Goal: Obtain resource: Obtain resource

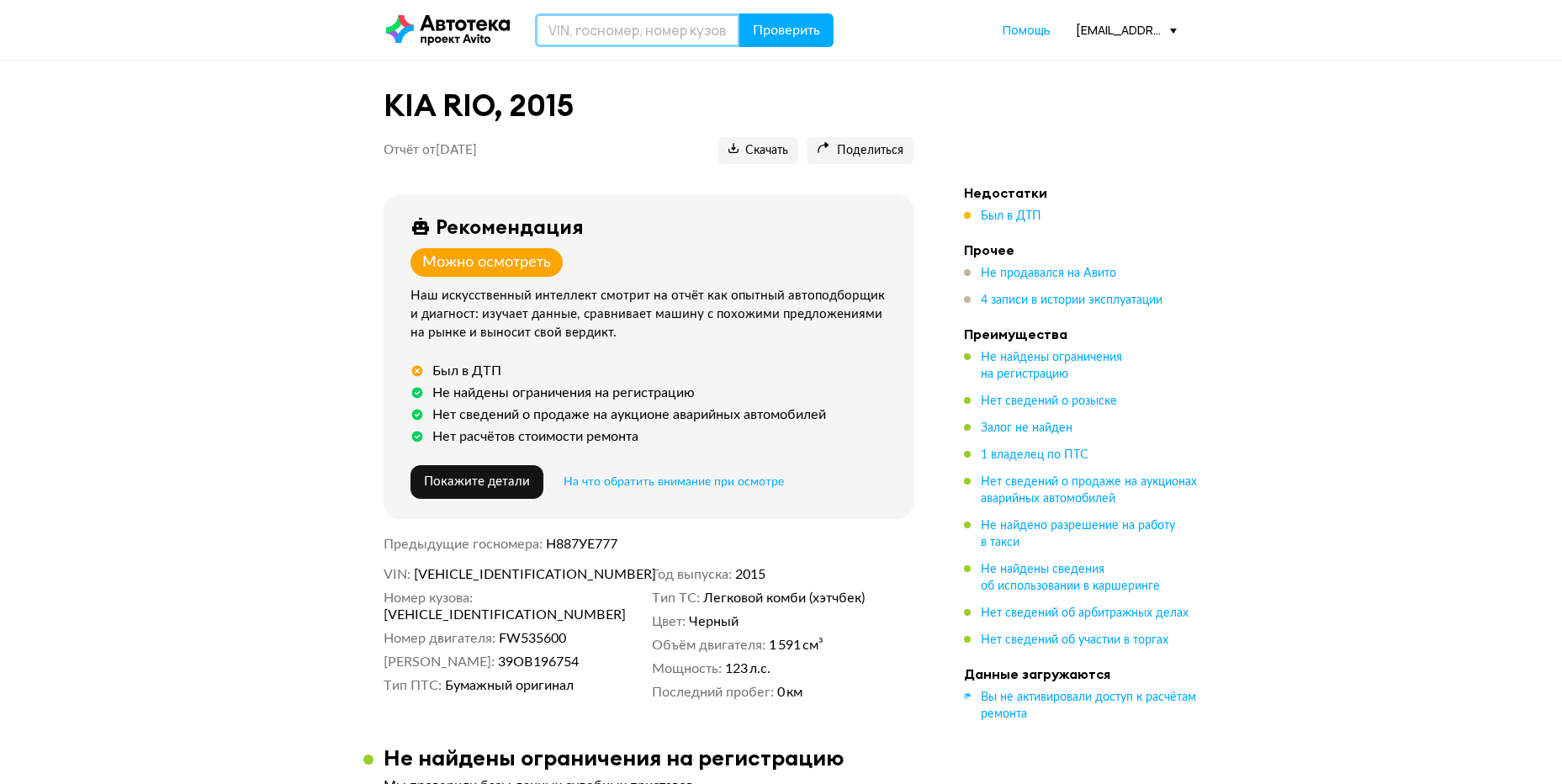
click at [574, 35] on input "text" at bounding box center [637, 30] width 205 height 34
type input "[US_VEHICLE_IDENTIFICATION_NUMBER]"
click at [739, 13] on button "Проверить" at bounding box center [786, 30] width 94 height 34
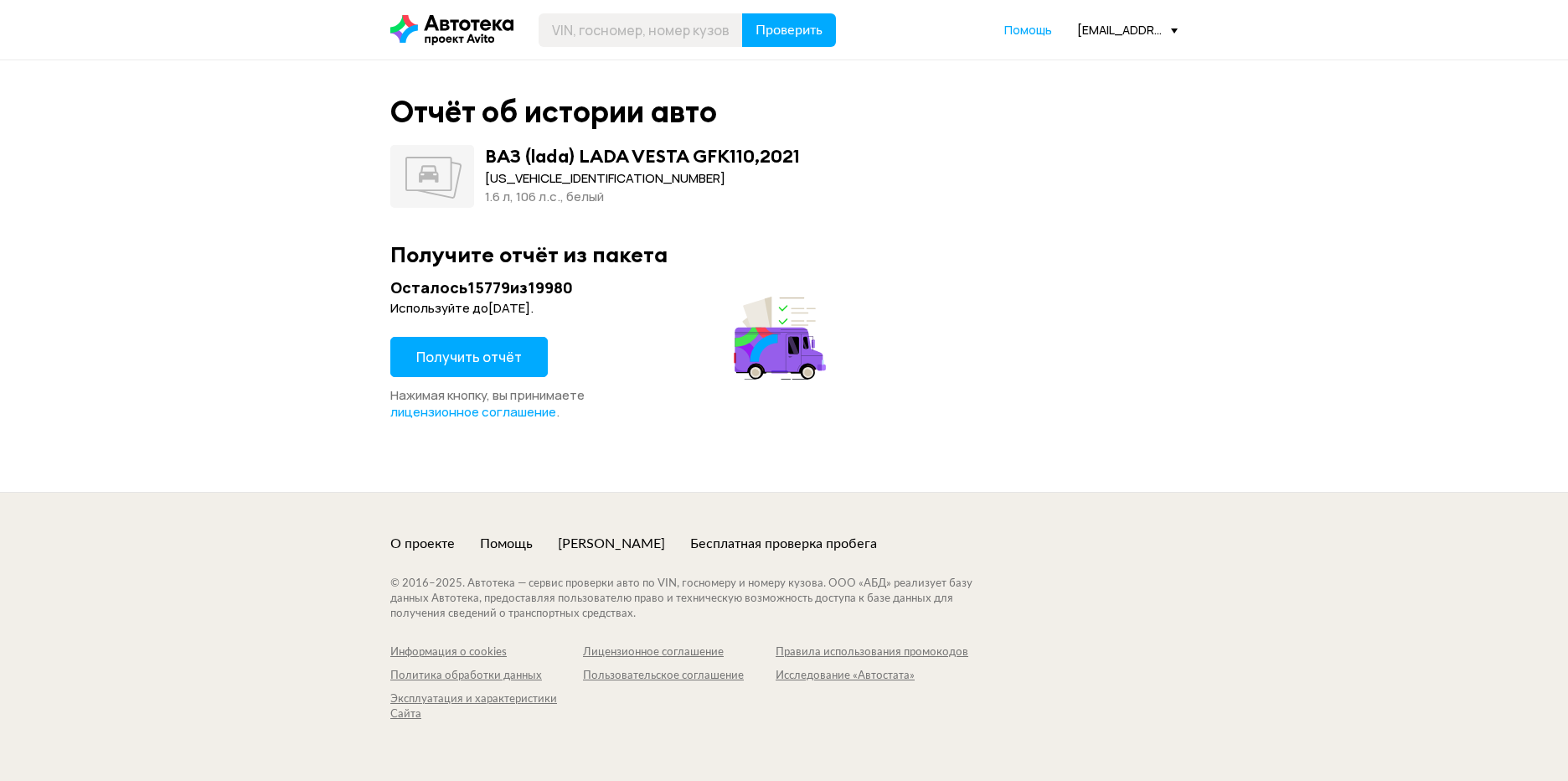
click at [455, 354] on span "Получить отчёт" at bounding box center [469, 357] width 106 height 19
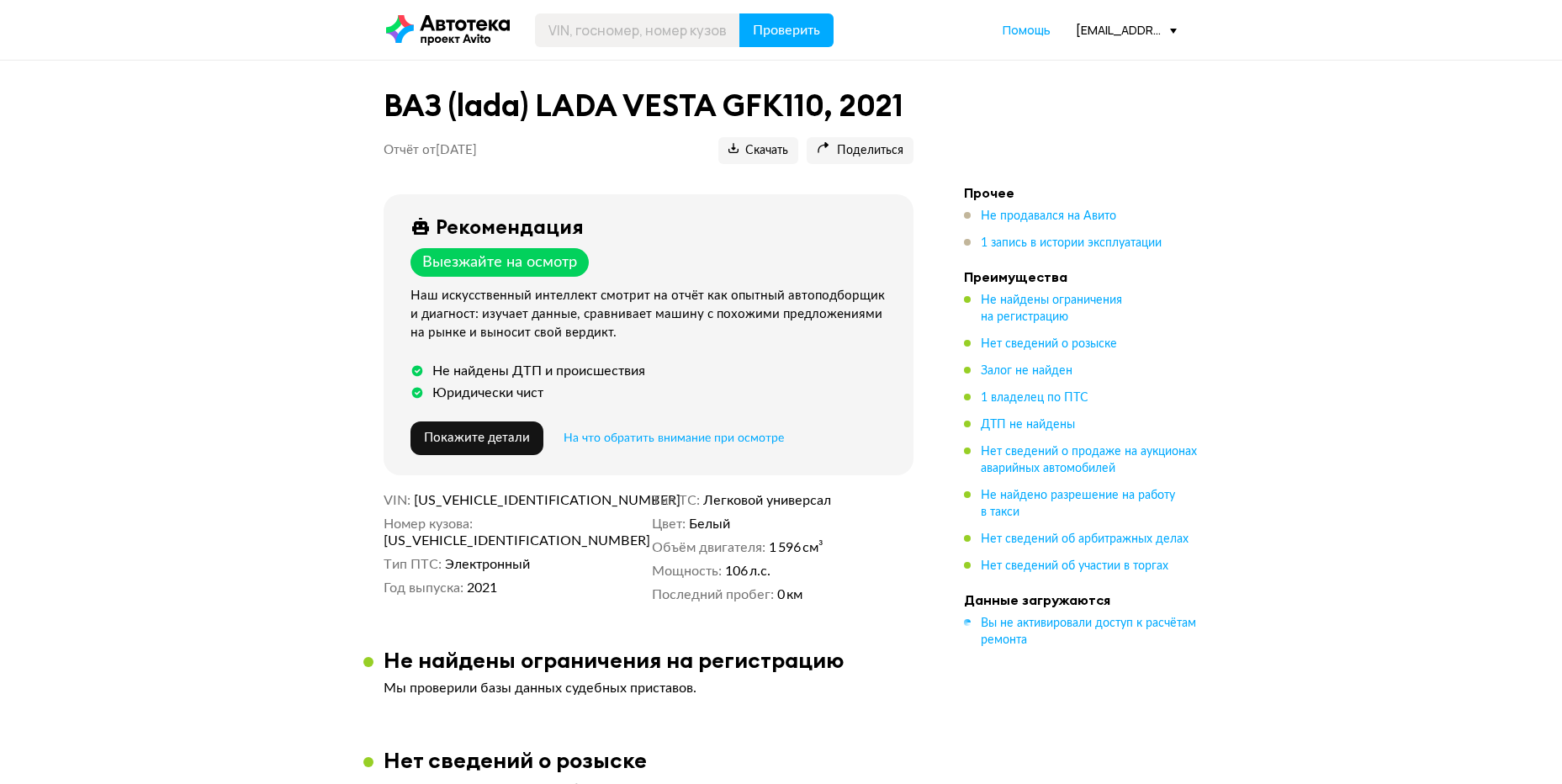
click at [581, 31] on input "text" at bounding box center [637, 30] width 205 height 34
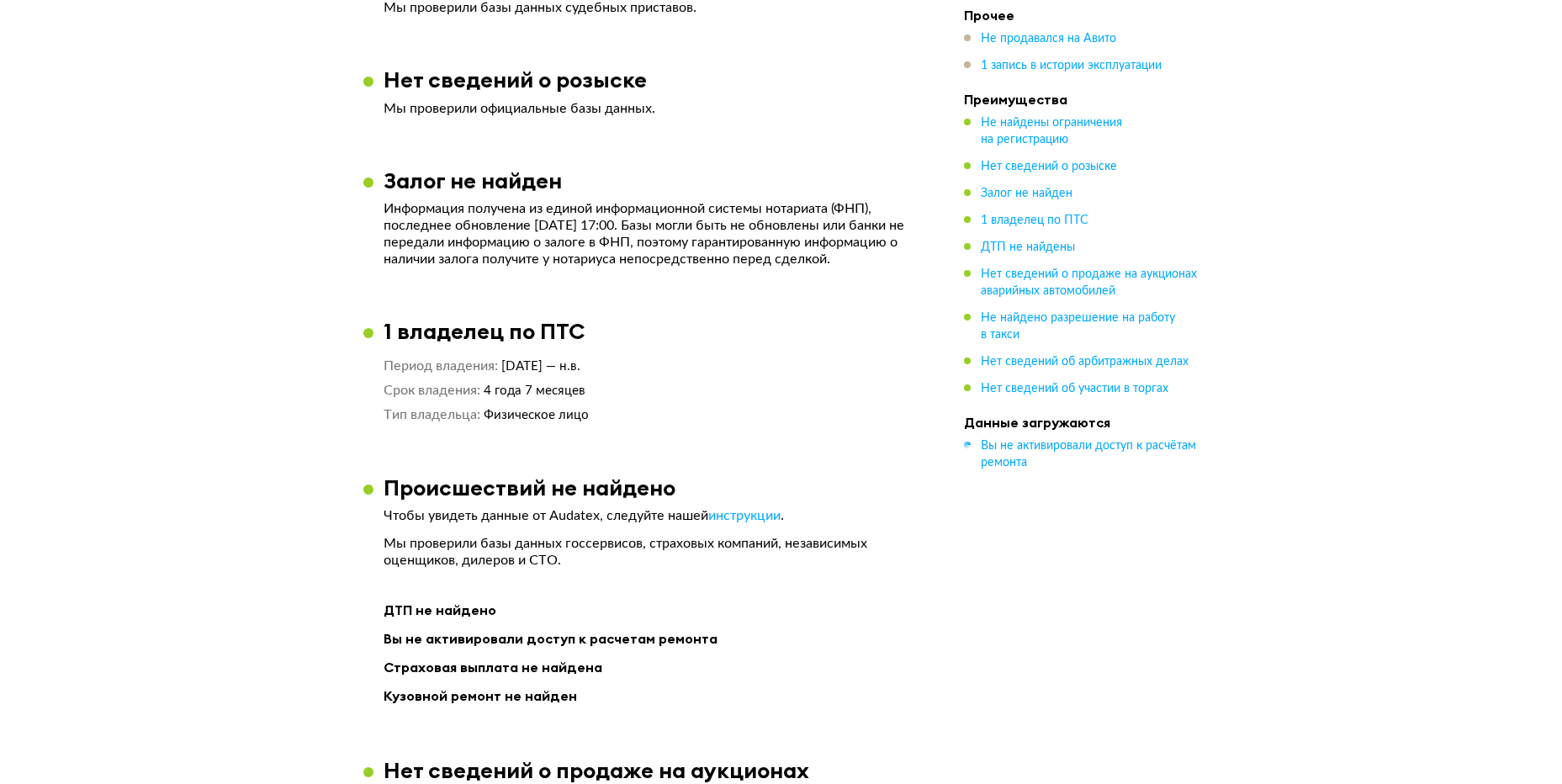
scroll to position [727, 0]
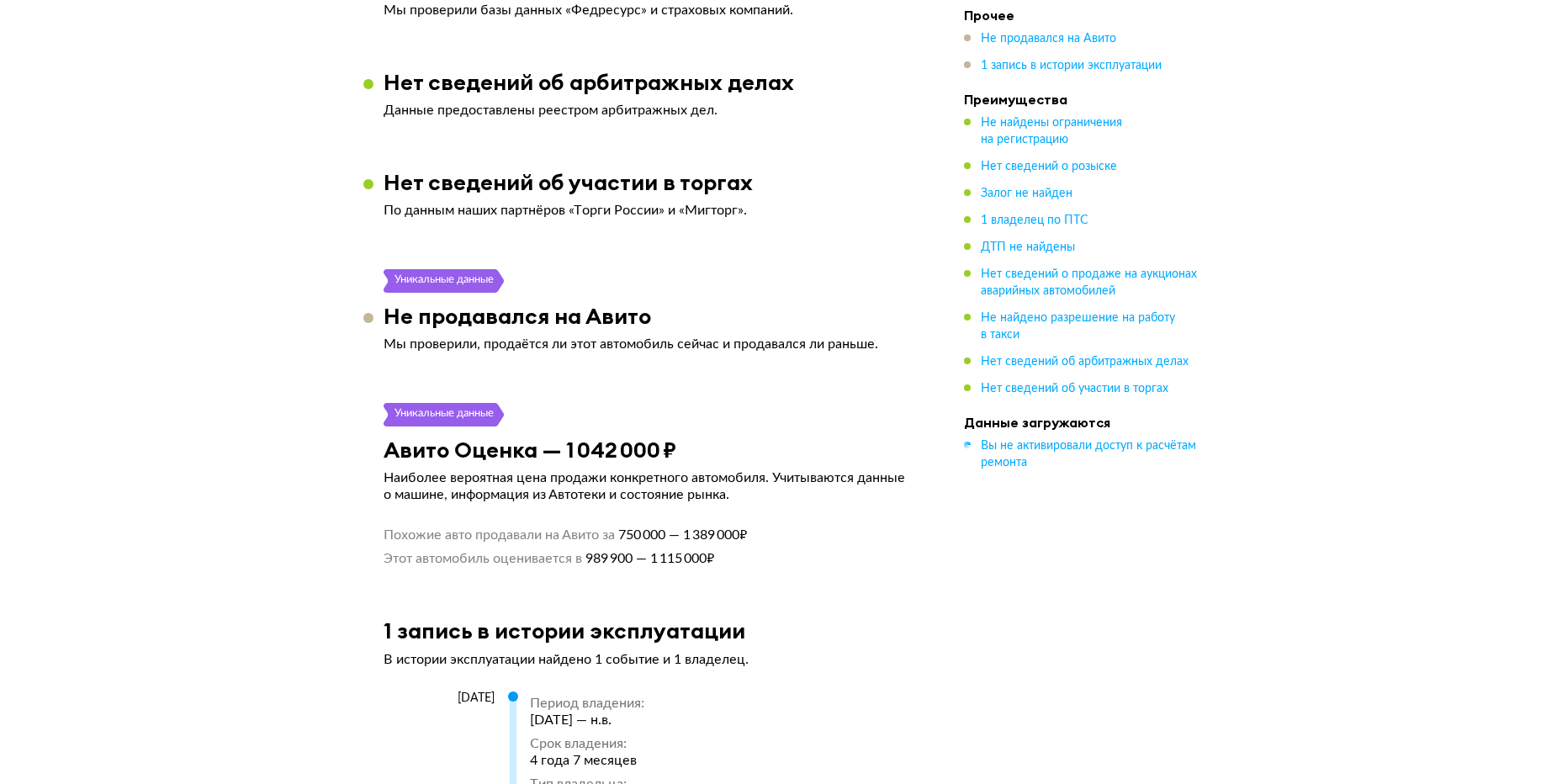
scroll to position [1816, 0]
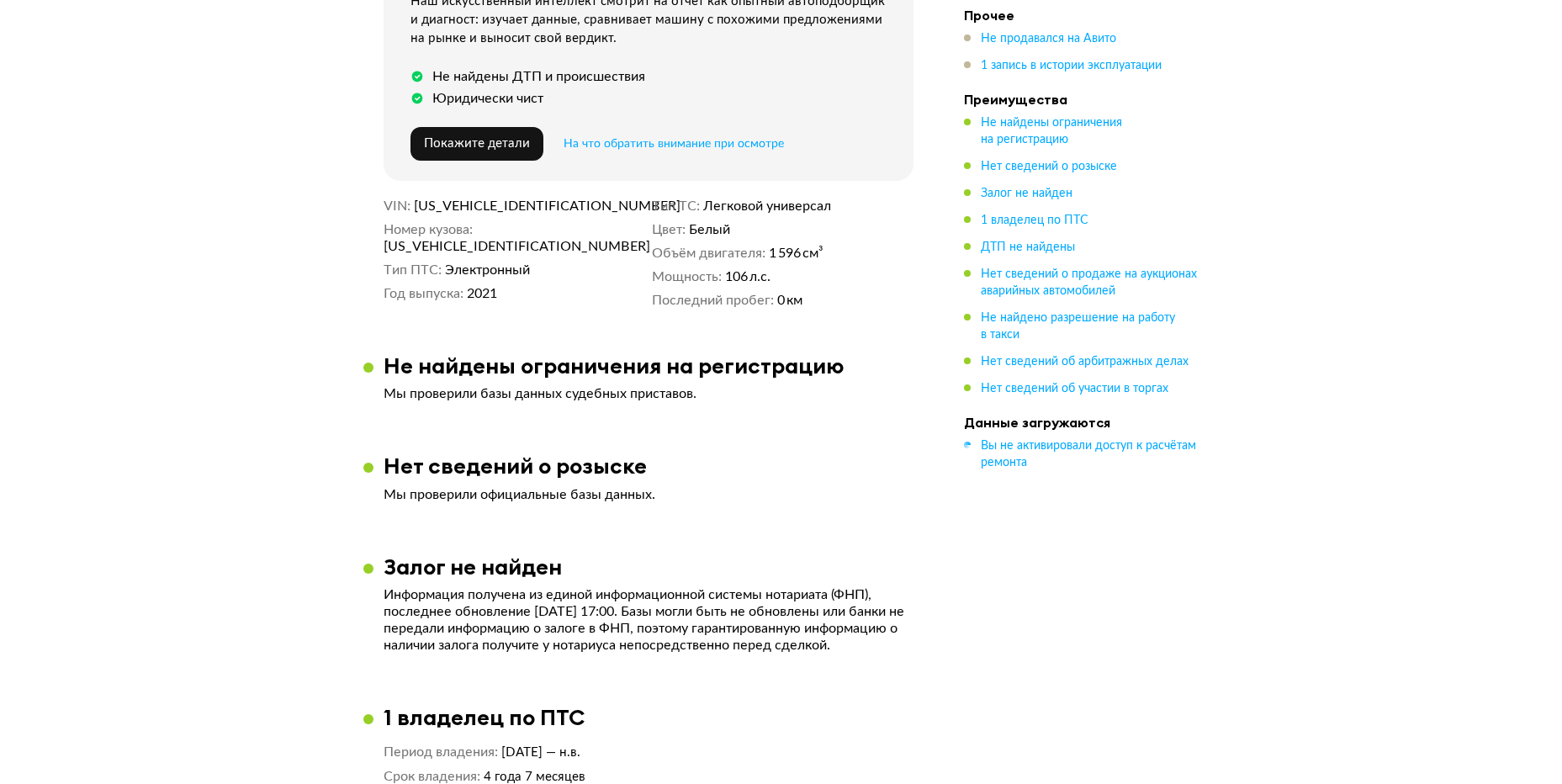
scroll to position [0, 0]
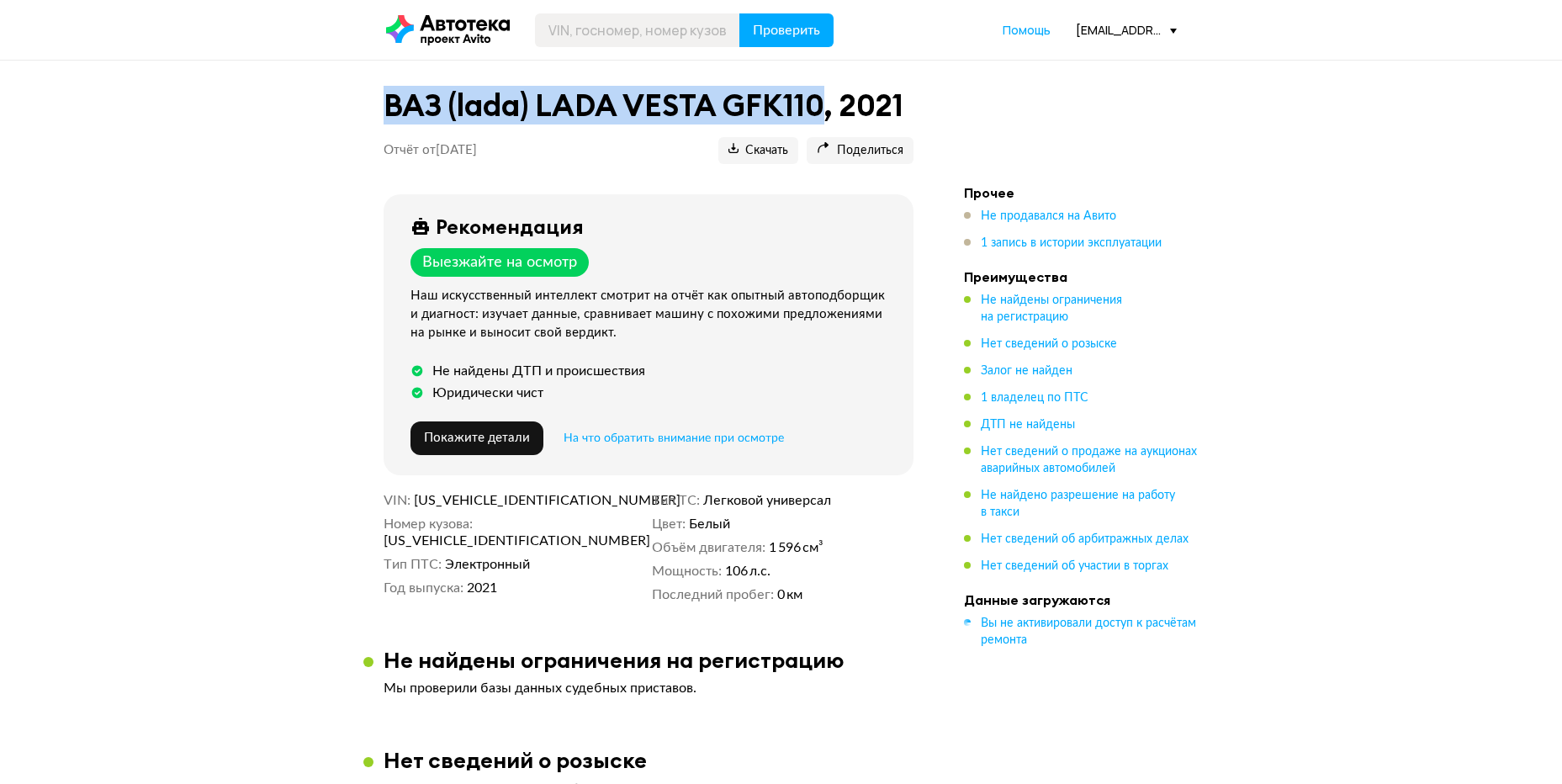
drag, startPoint x: 377, startPoint y: 106, endPoint x: 826, endPoint y: 106, distance: 449.0
click at [826, 106] on div "ВАЗ (lada) LADA VESTA GFК110, 2021 Отчёт от [DATE] Ccылка на отчёт скопирована …" at bounding box center [648, 132] width 570 height 103
copy h1 "ВАЗ (lada) LADA VESTA GFК110"
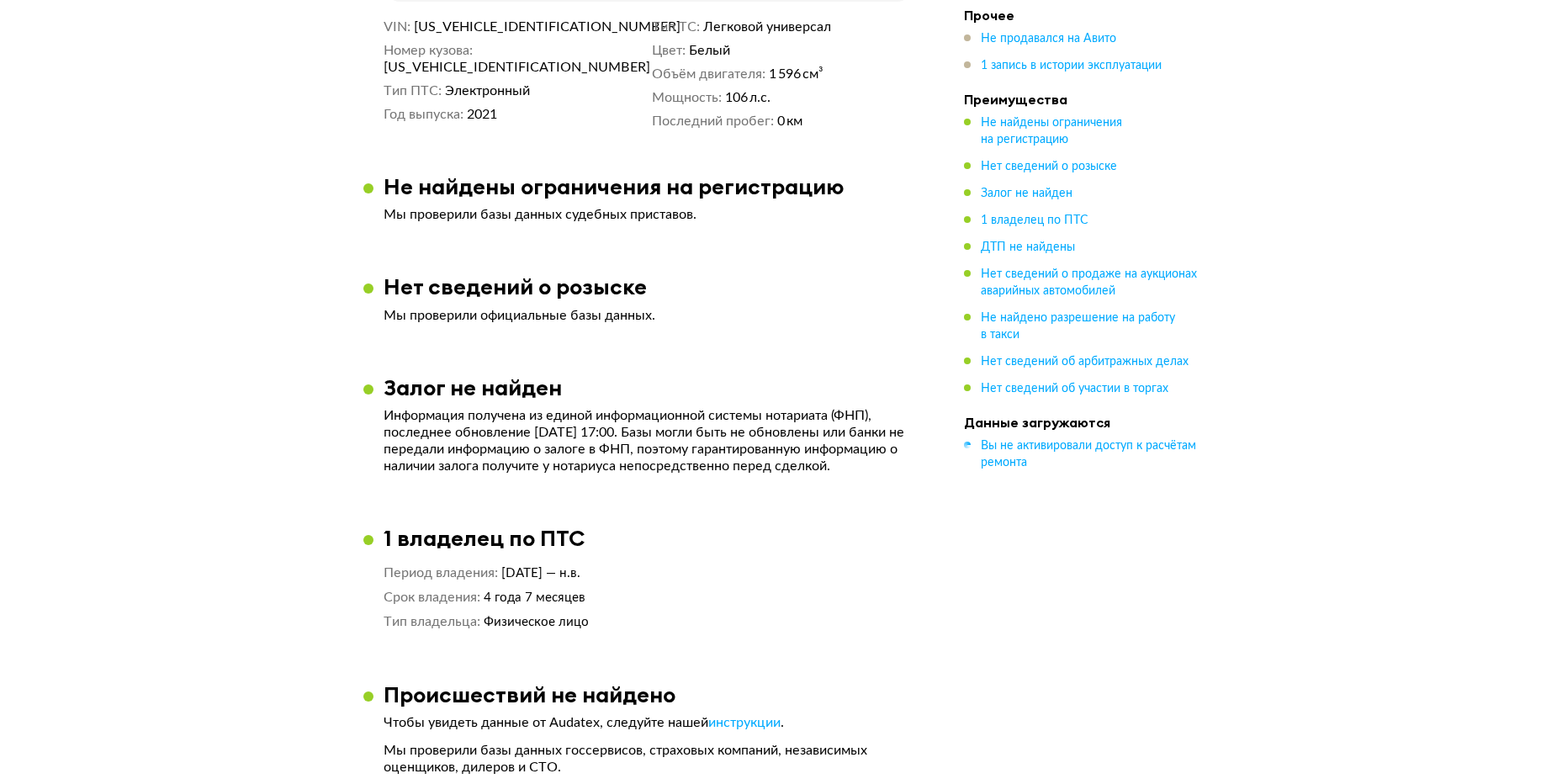
scroll to position [471, 0]
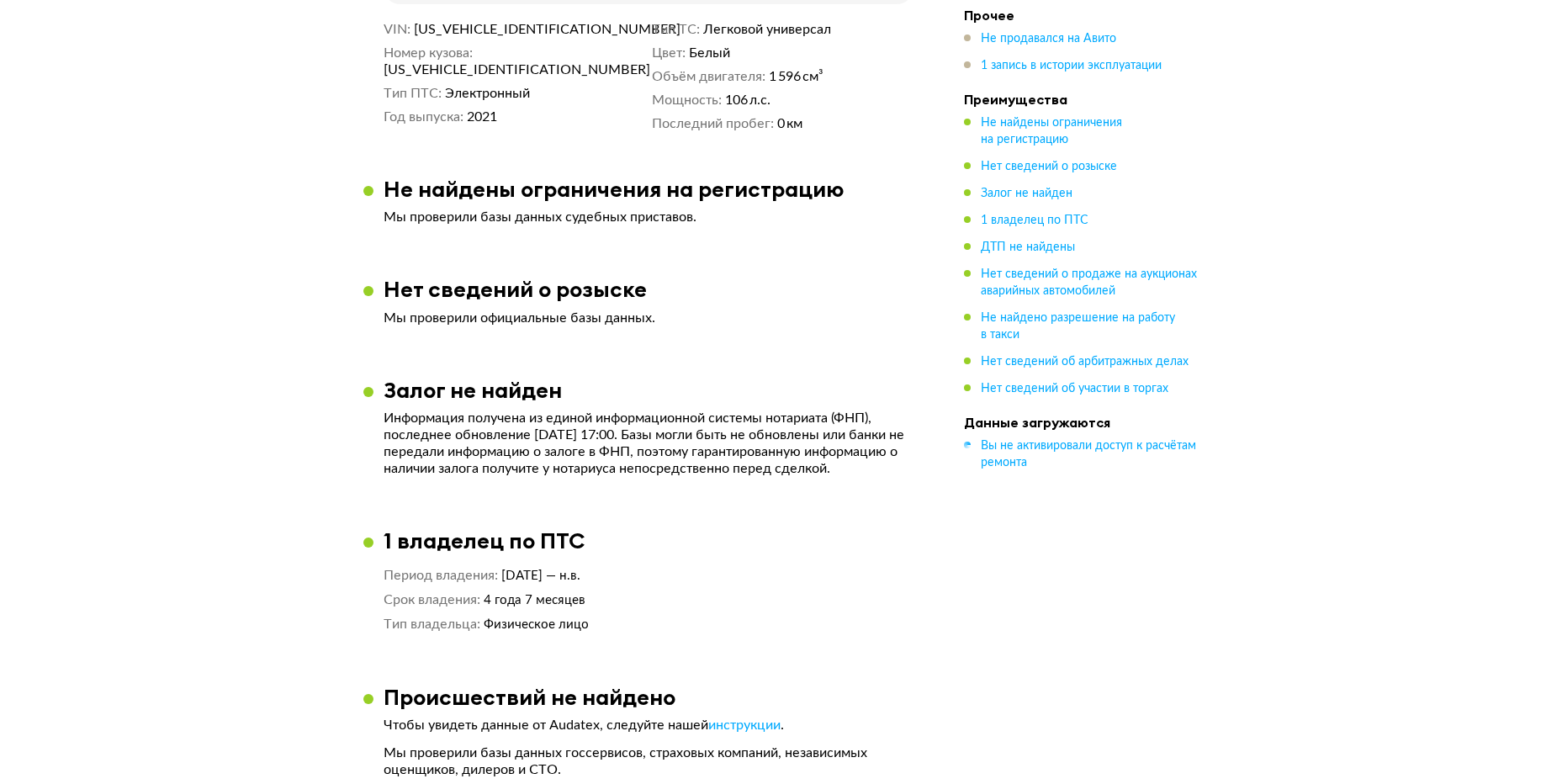
drag, startPoint x: 413, startPoint y: 16, endPoint x: 608, endPoint y: 21, distance: 195.1
click at [434, 37] on span "[US_VEHICLE_IDENTIFICATION_NUMBER]" at bounding box center [510, 29] width 193 height 17
drag, startPoint x: 417, startPoint y: 34, endPoint x: 581, endPoint y: 35, distance: 164.0
click at [581, 35] on dd "[US_VEHICLE_IDENTIFICATION_NUMBER]" at bounding box center [529, 29] width 232 height 17
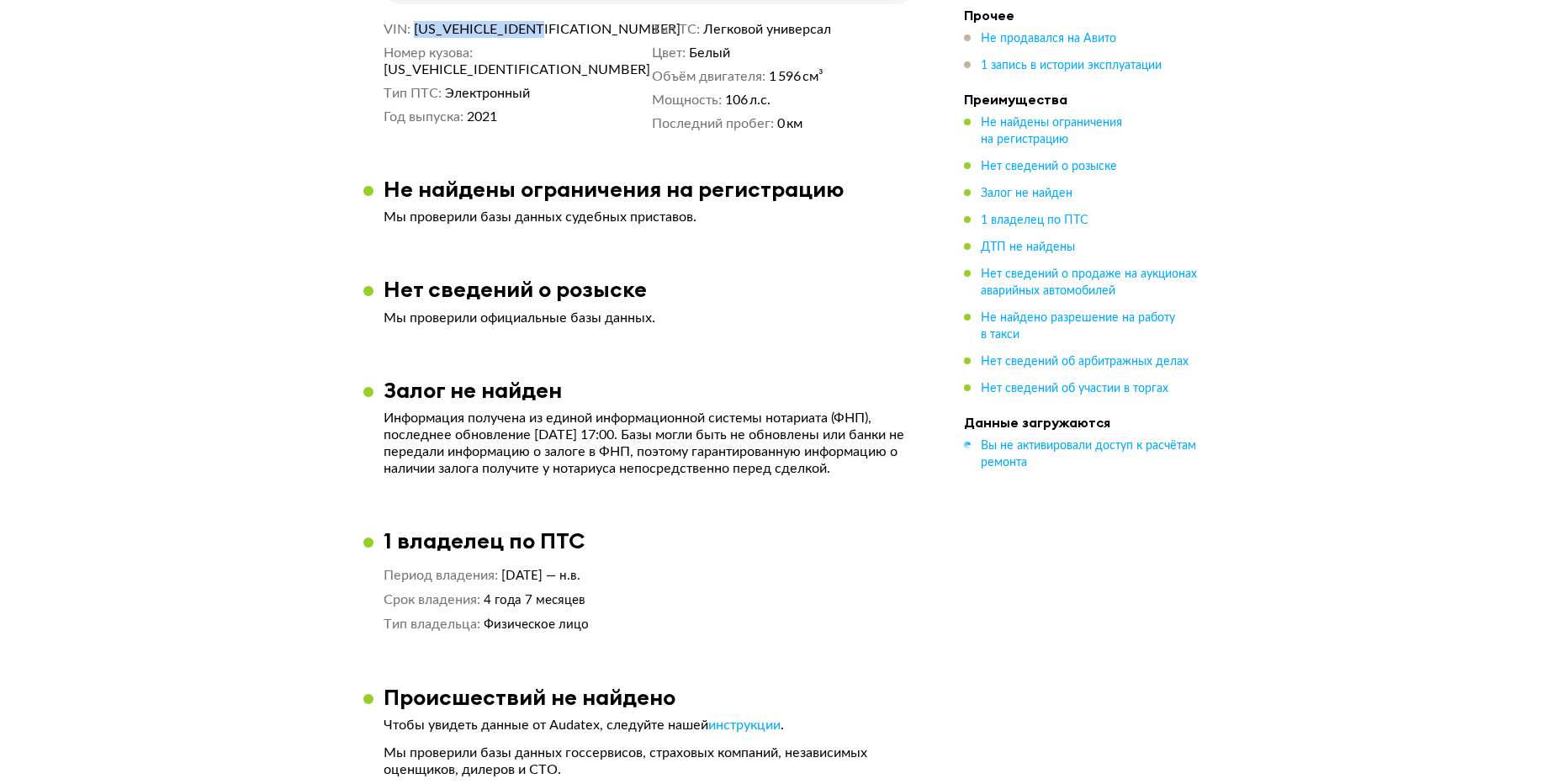
copy span "[US_VEHICLE_IDENTIFICATION_NUMBER]"
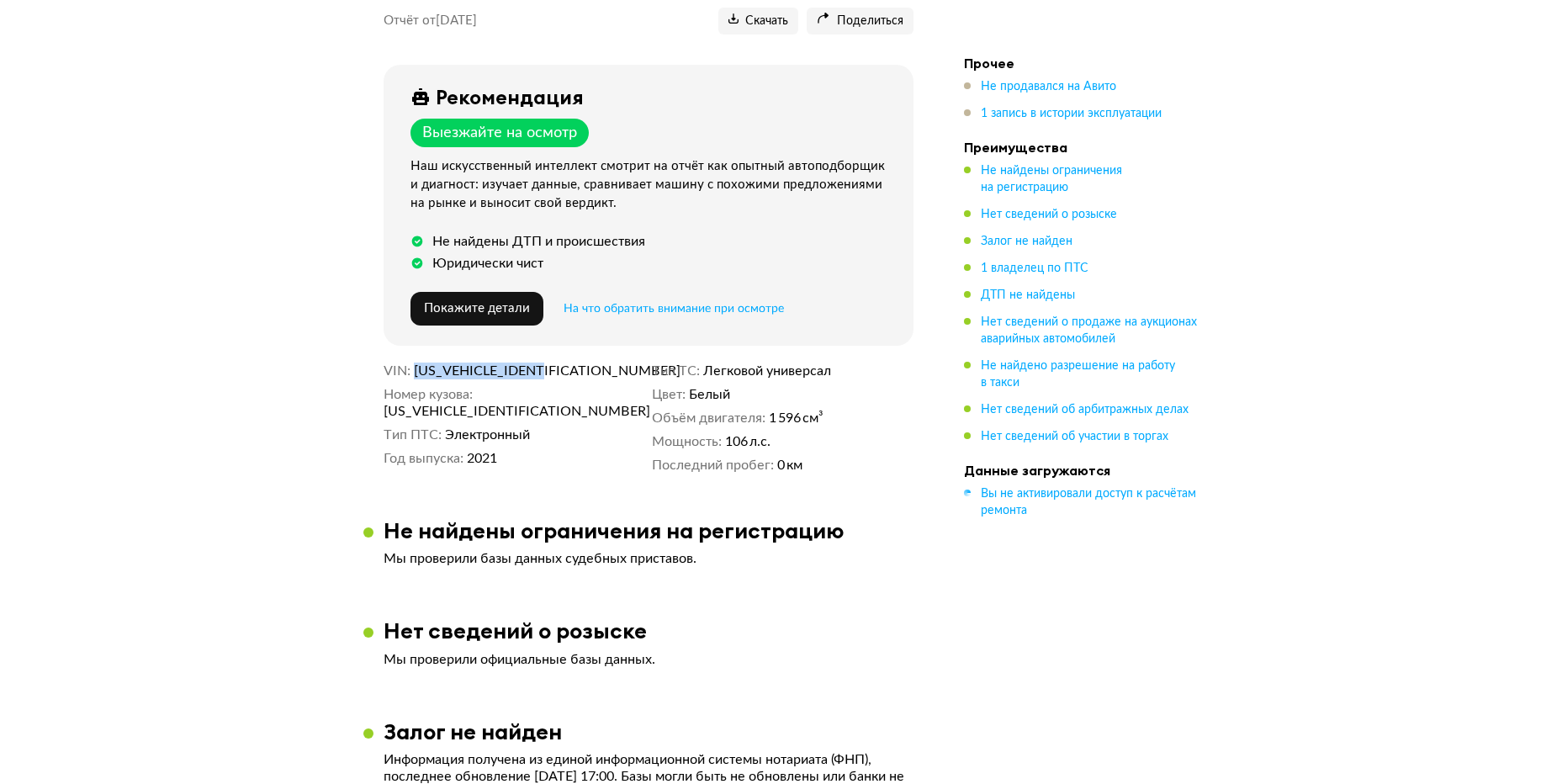
scroll to position [0, 0]
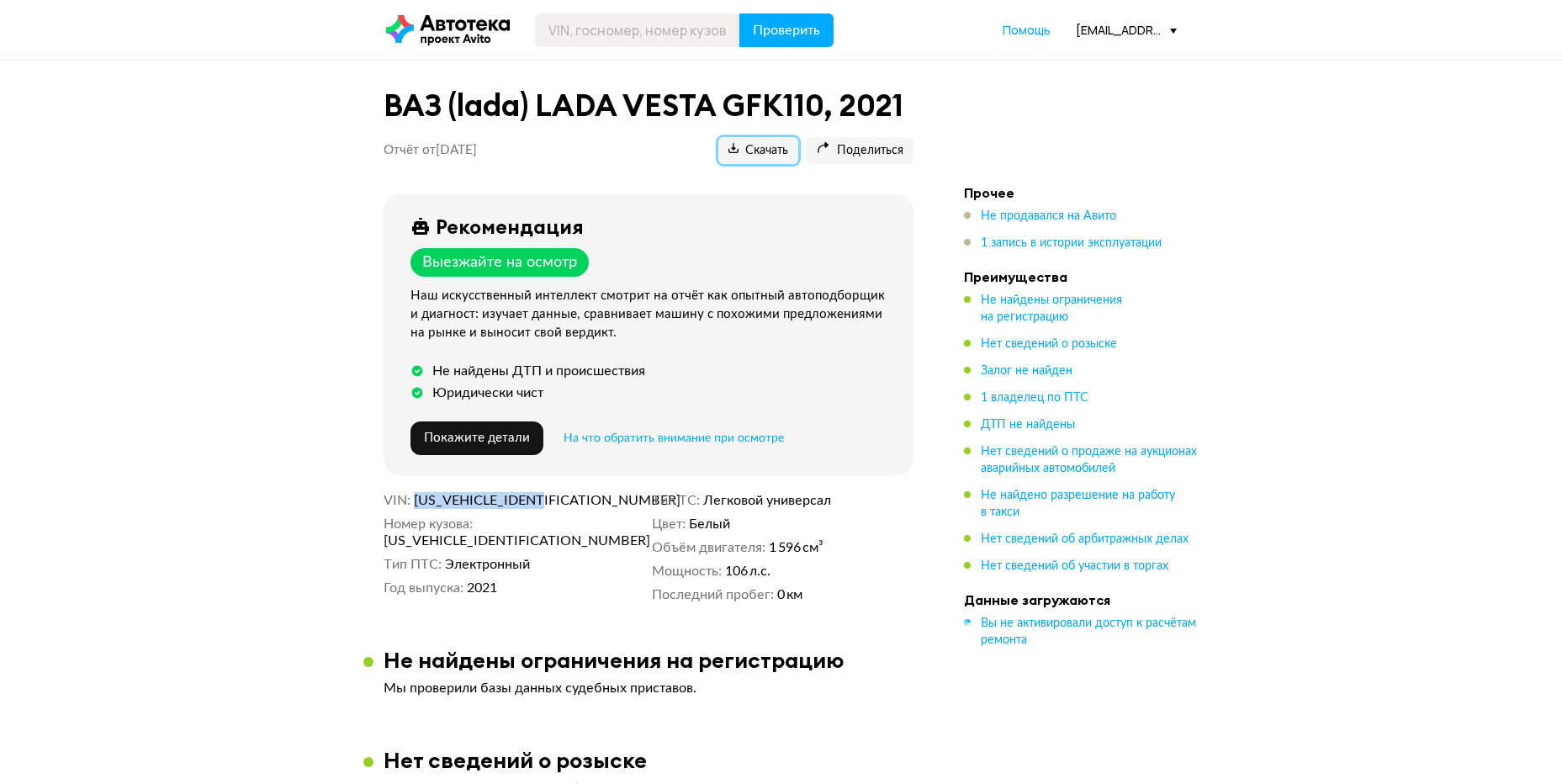
click at [732, 147] on icon at bounding box center [733, 147] width 10 height 10
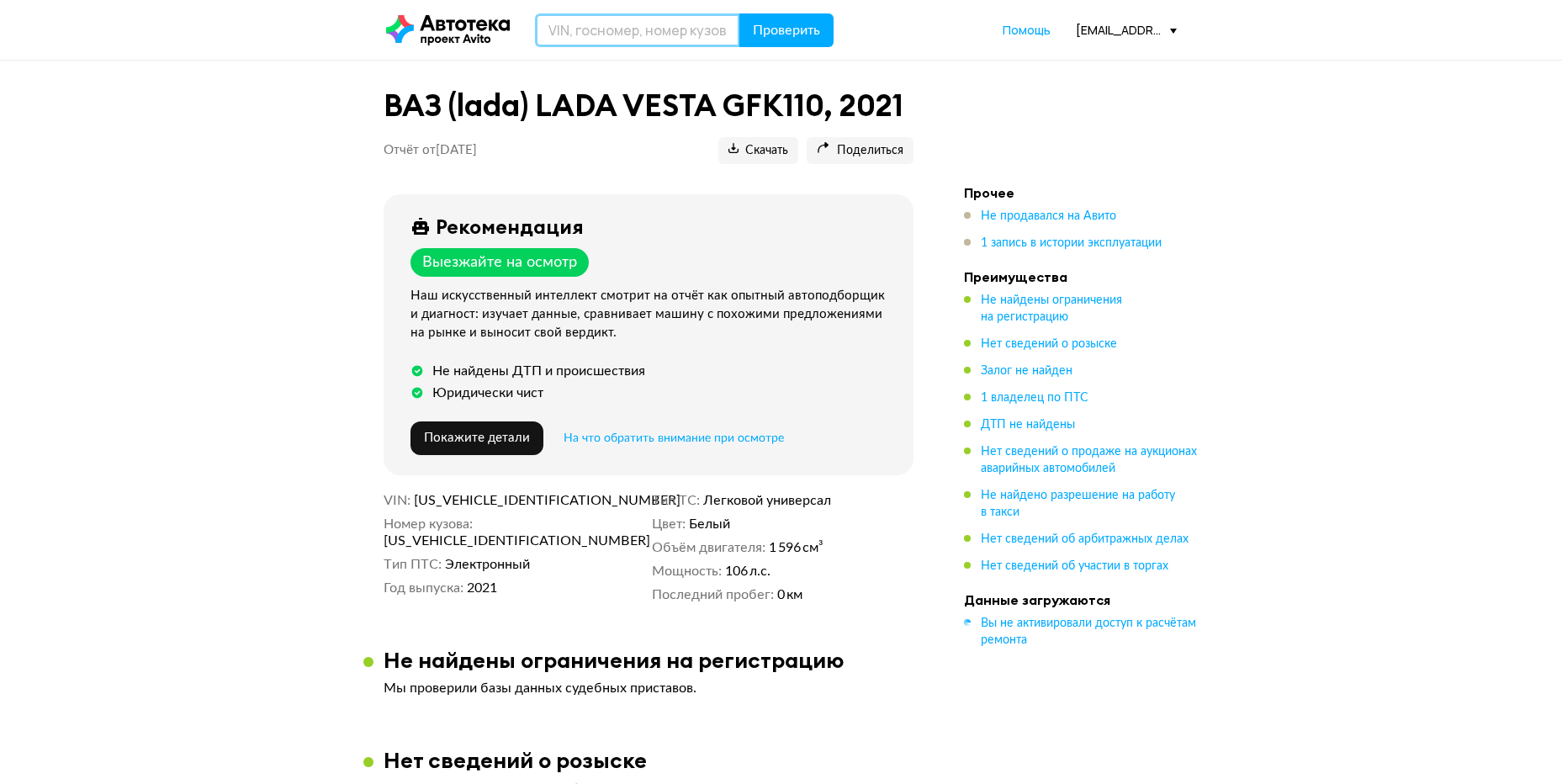
click at [585, 23] on input "text" at bounding box center [637, 30] width 205 height 34
type input "[US_VEHICLE_IDENTIFICATION_NUMBER]"
click at [739, 13] on button "Проверить" at bounding box center [786, 30] width 94 height 34
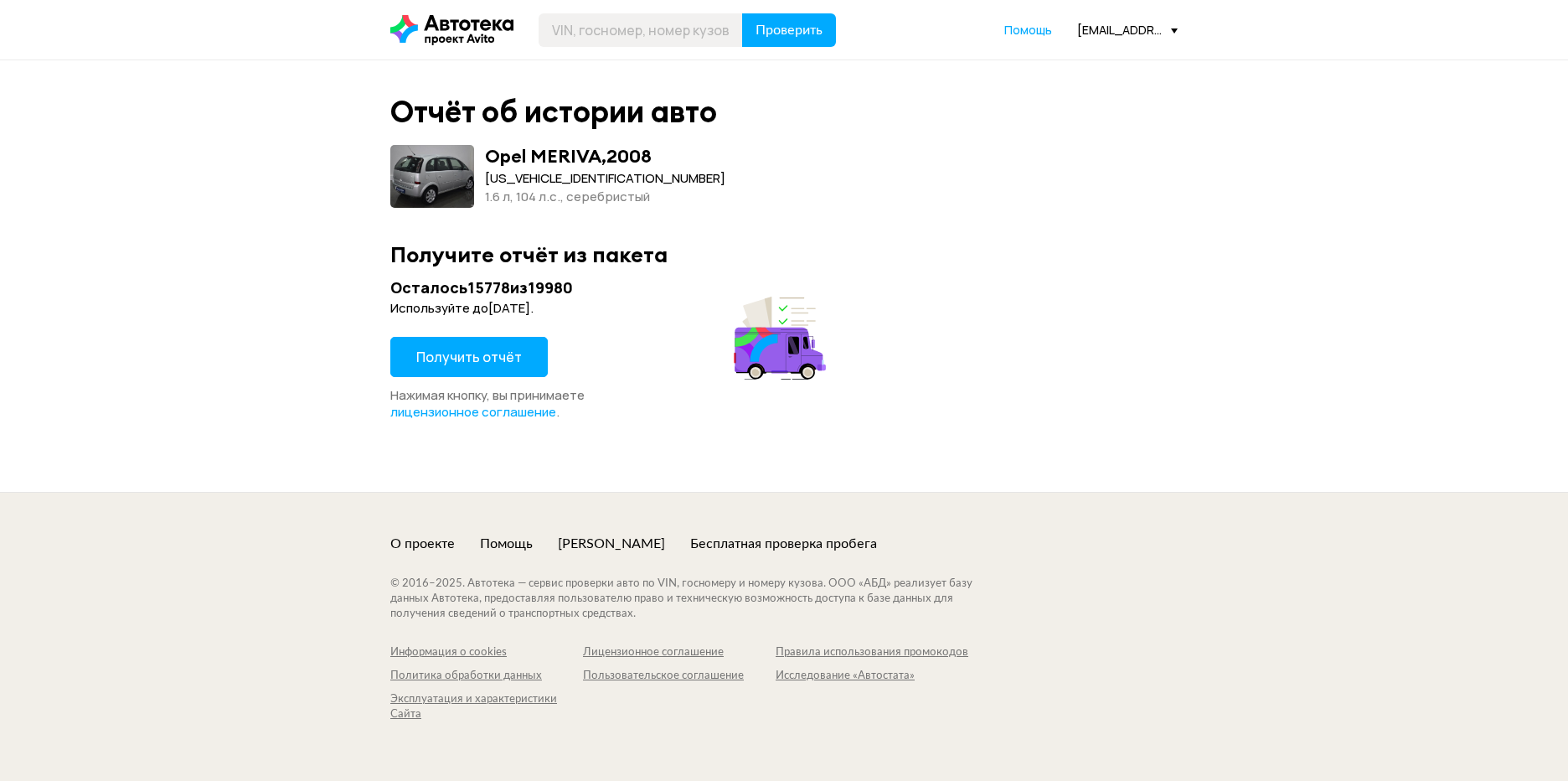
click at [490, 349] on span "Получить отчёт" at bounding box center [469, 357] width 106 height 19
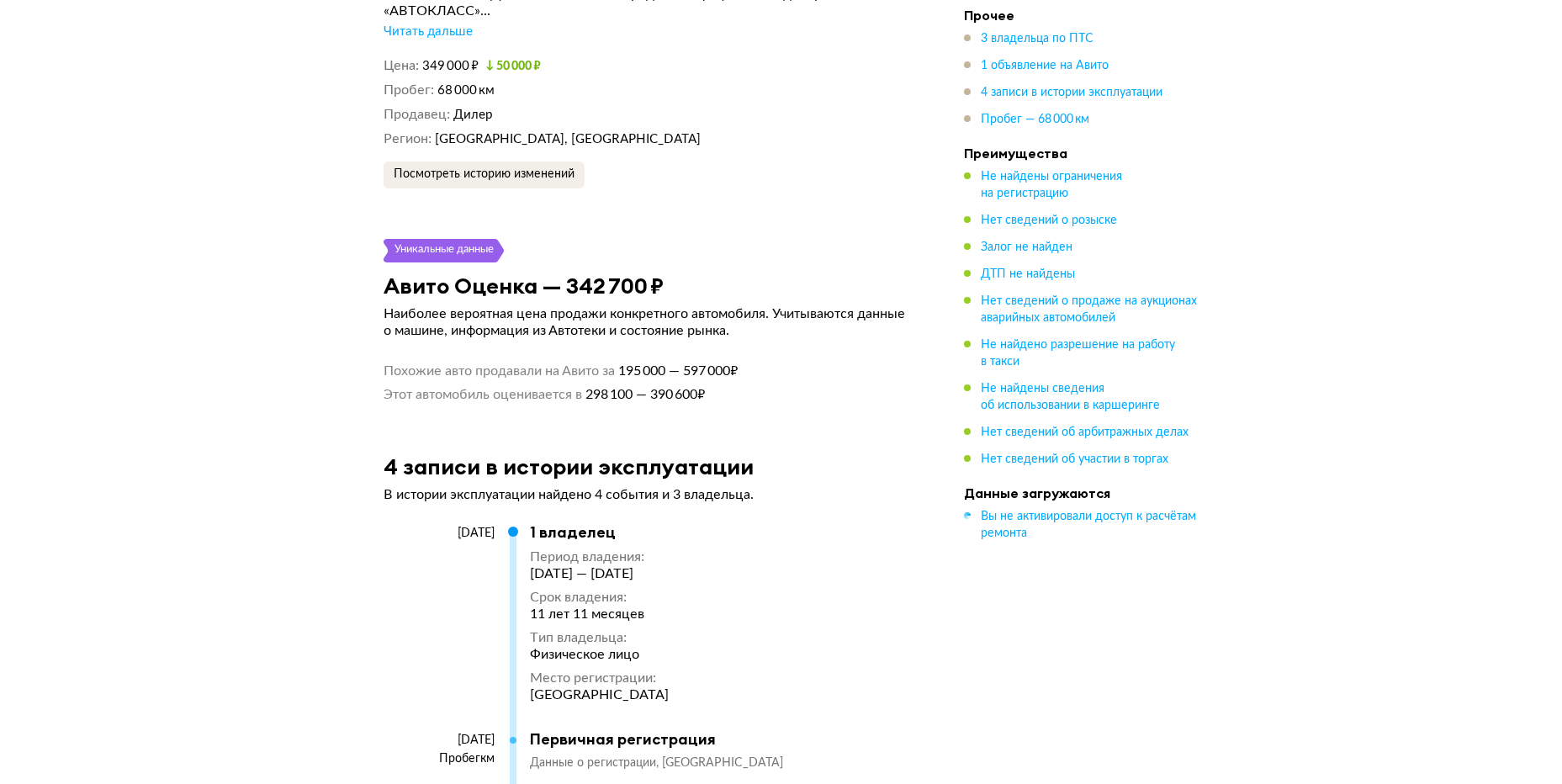
scroll to position [3147, 0]
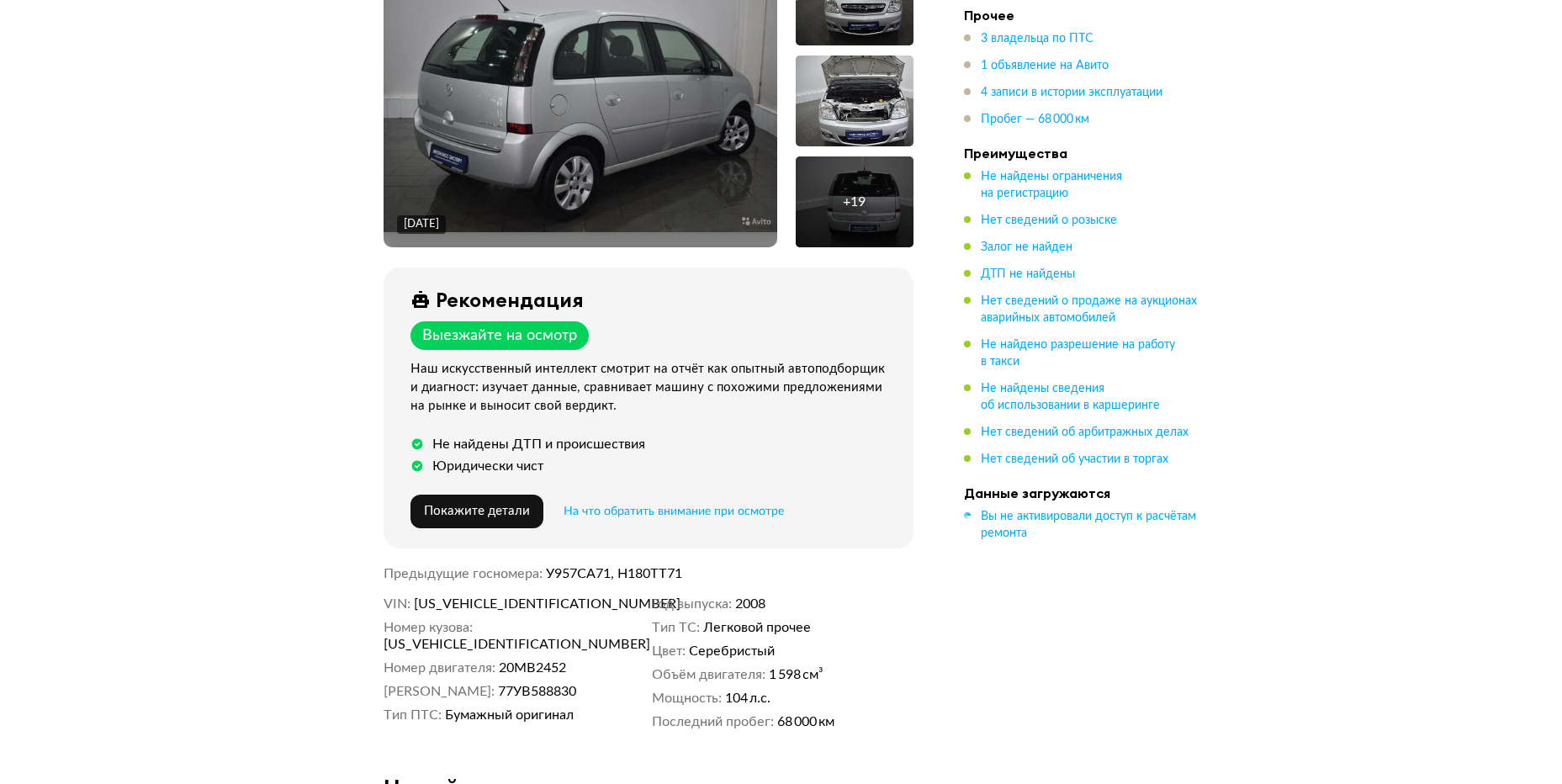
scroll to position [0, 0]
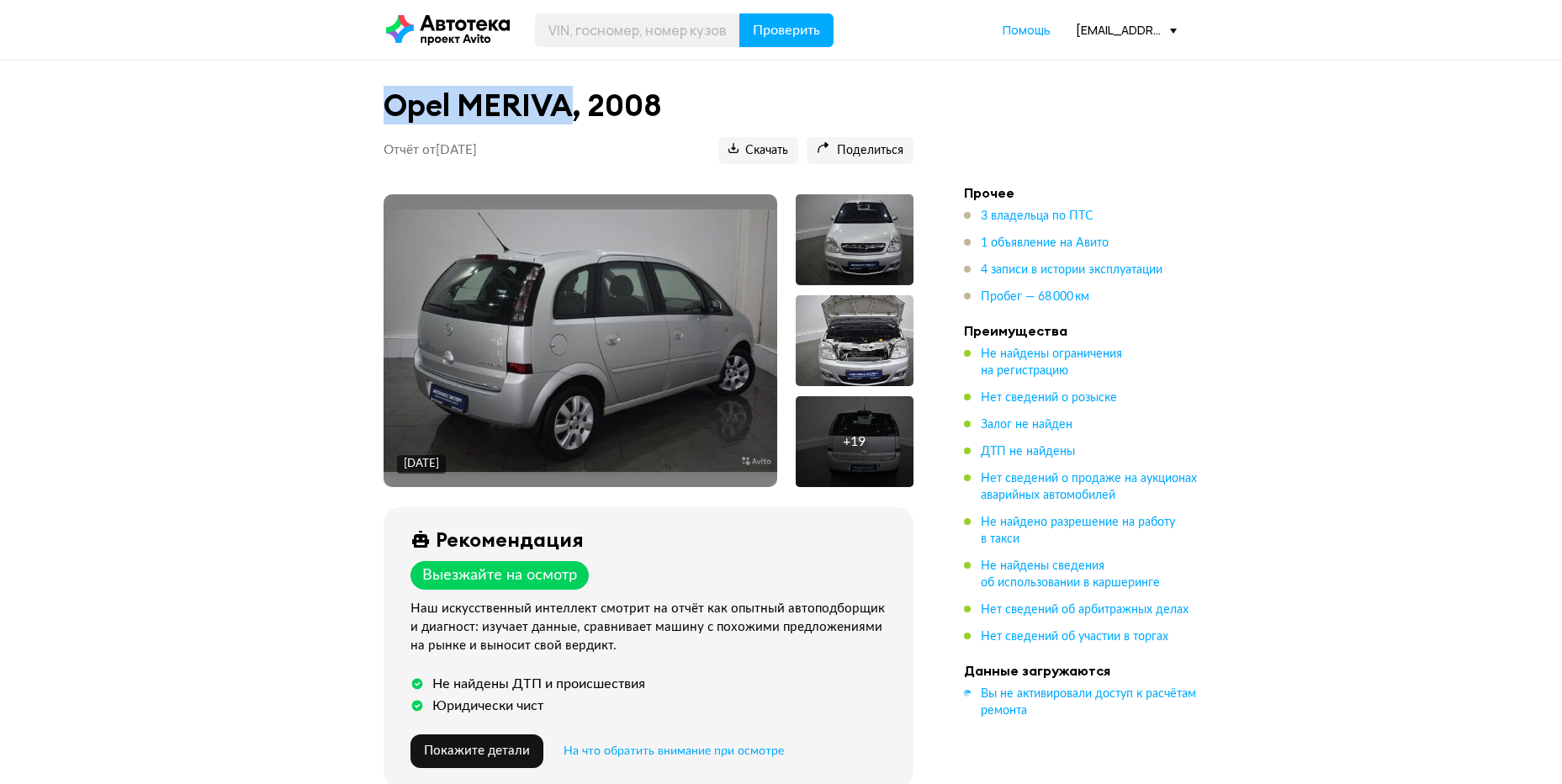
drag, startPoint x: 410, startPoint y: 120, endPoint x: 565, endPoint y: 105, distance: 155.7
copy h1 "Opel MERIVA"
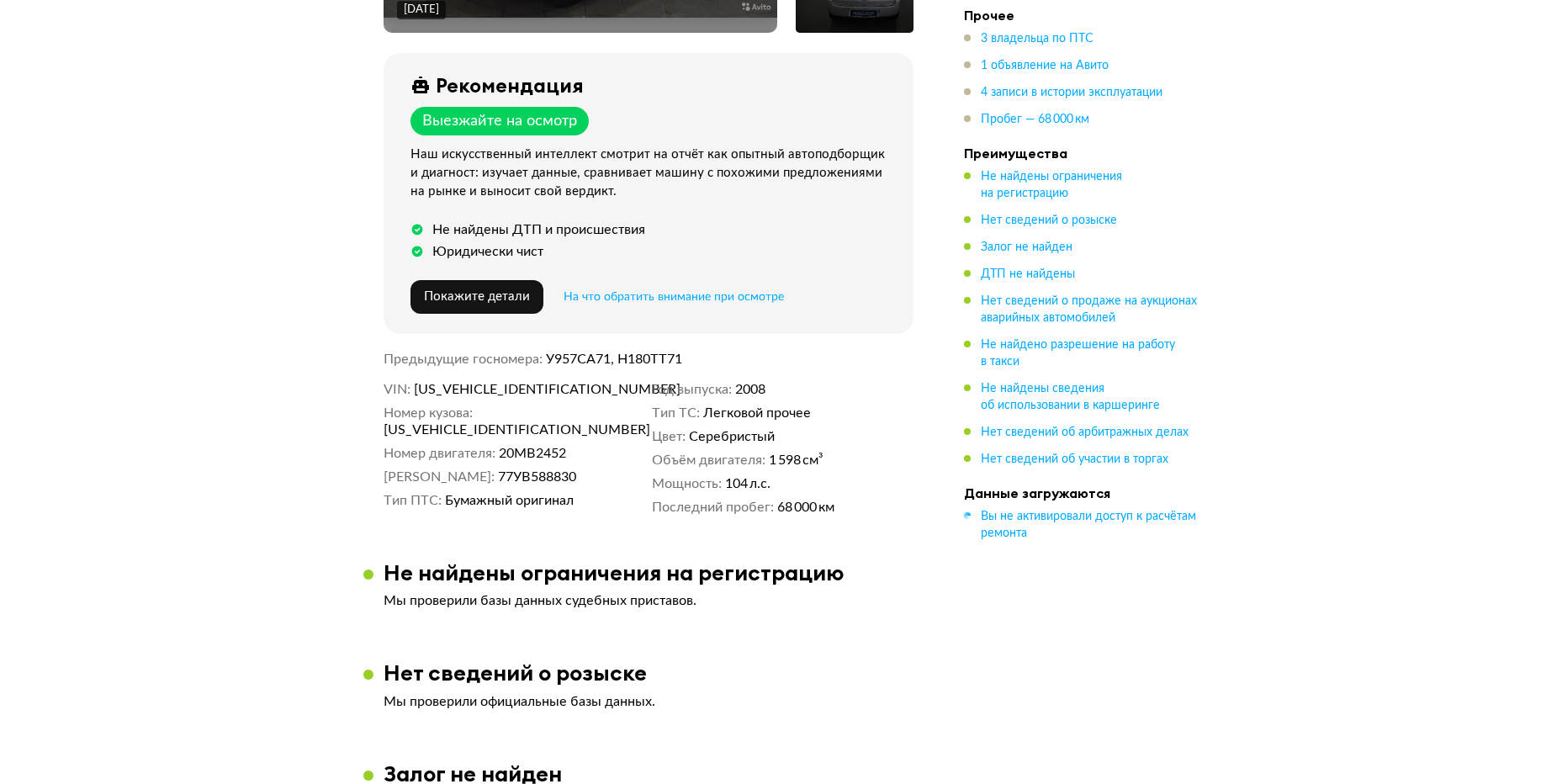
scroll to position [484, 0]
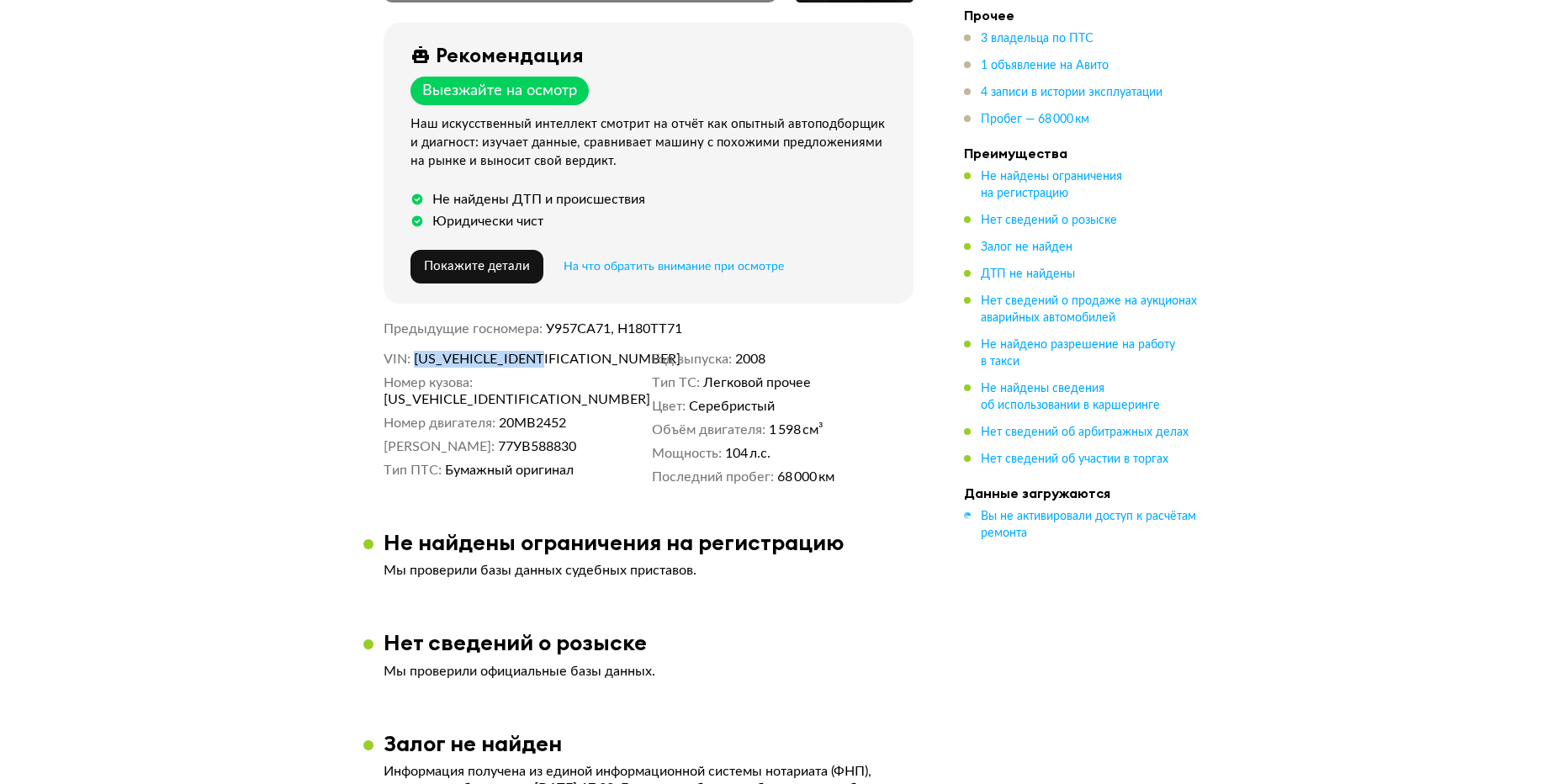
drag, startPoint x: 411, startPoint y: 360, endPoint x: 599, endPoint y: 360, distance: 188.0
click at [599, 360] on dl "VIN [US_VEHICLE_IDENTIFICATION_NUMBER]" at bounding box center [514, 359] width 262 height 17
copy dl "[US_VEHICLE_IDENTIFICATION_NUMBER]"
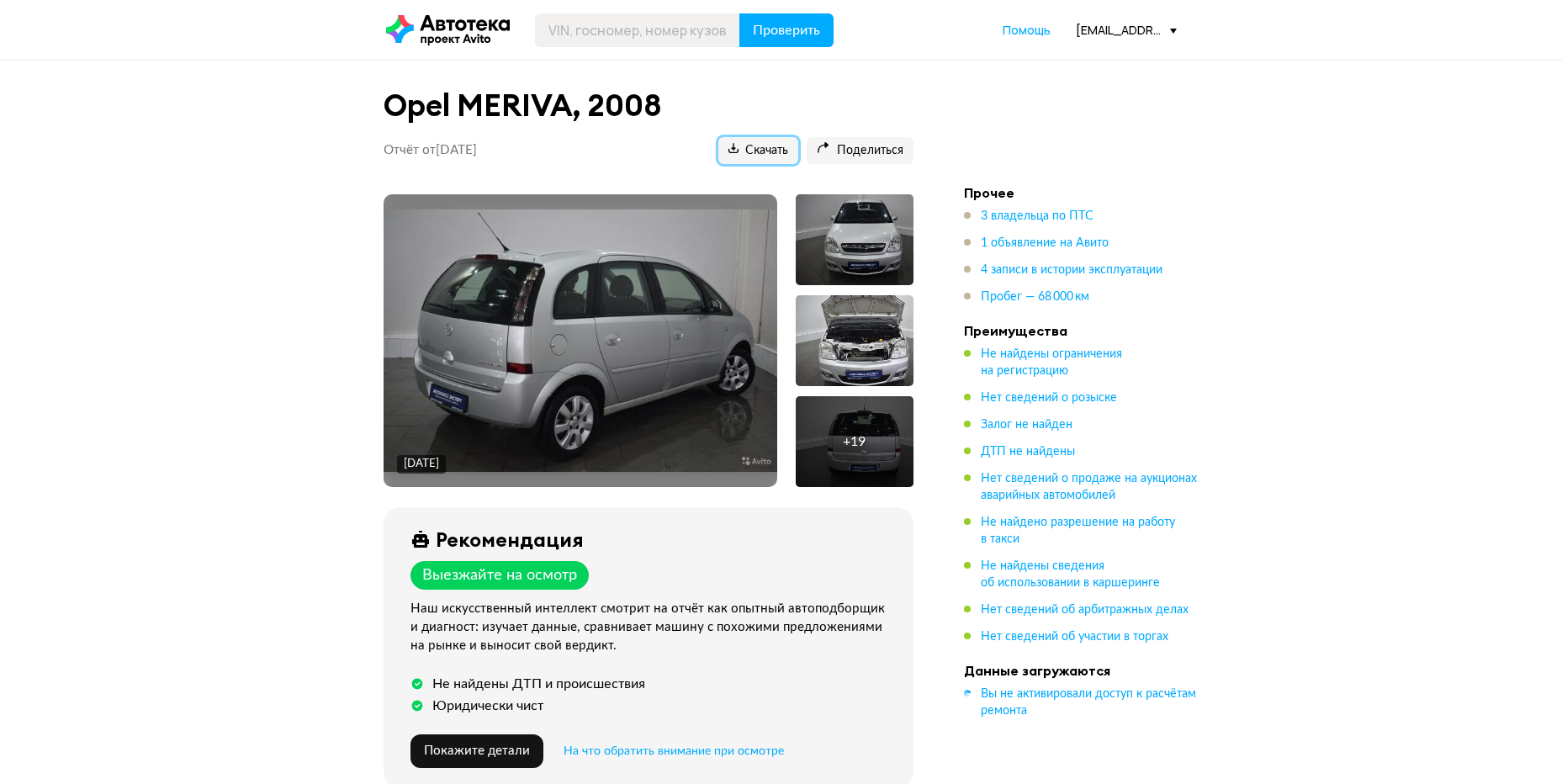
click at [752, 146] on span "Скачать" at bounding box center [758, 150] width 60 height 16
click at [576, 26] on input "text" at bounding box center [637, 30] width 205 height 34
click at [573, 31] on input "text" at bounding box center [637, 30] width 205 height 34
click at [587, 30] on input "JT" at bounding box center [637, 30] width 205 height 34
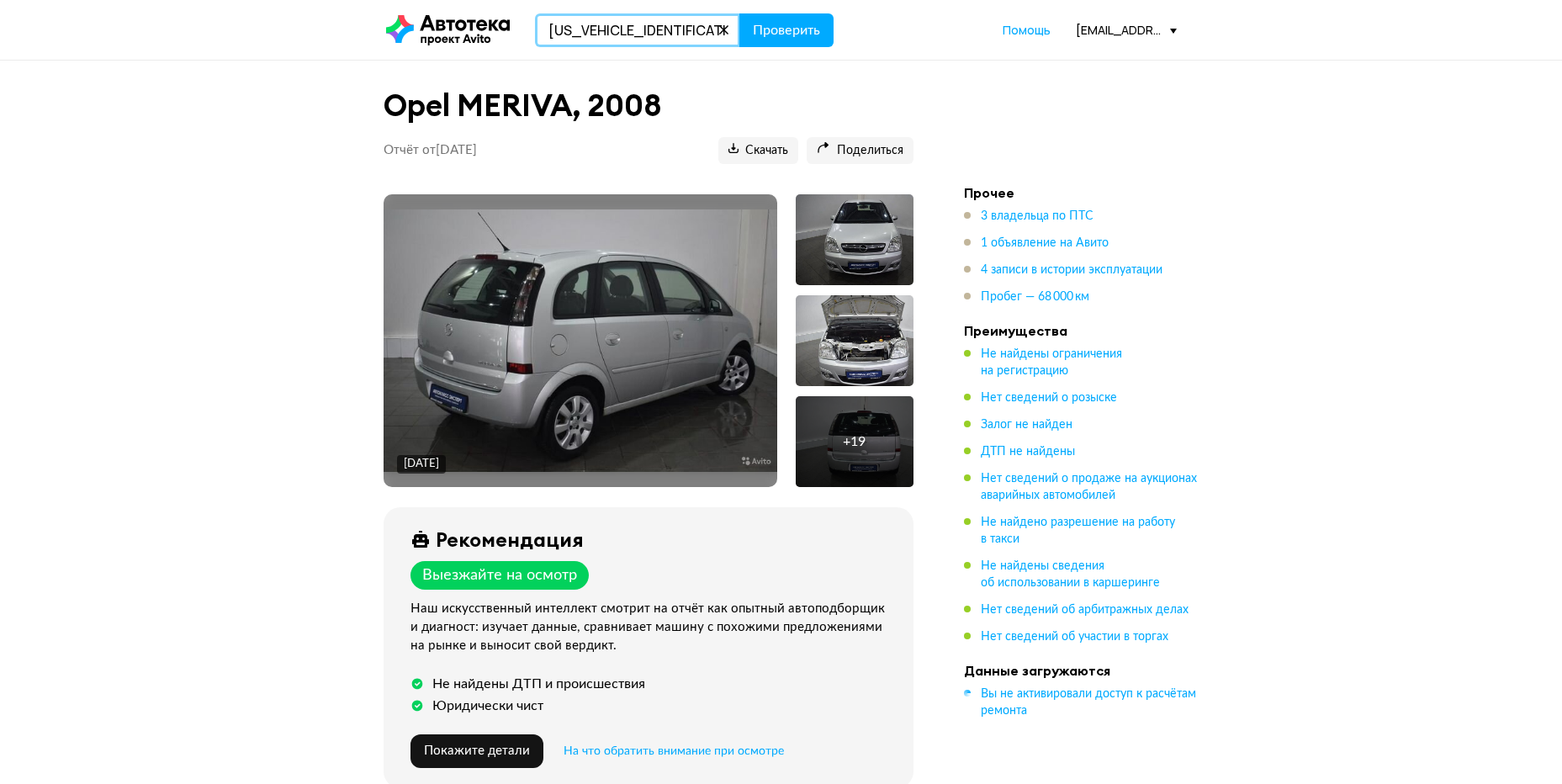
type input "[US_VEHICLE_IDENTIFICATION_NUMBER]"
click at [739, 13] on button "Проверить" at bounding box center [786, 30] width 94 height 34
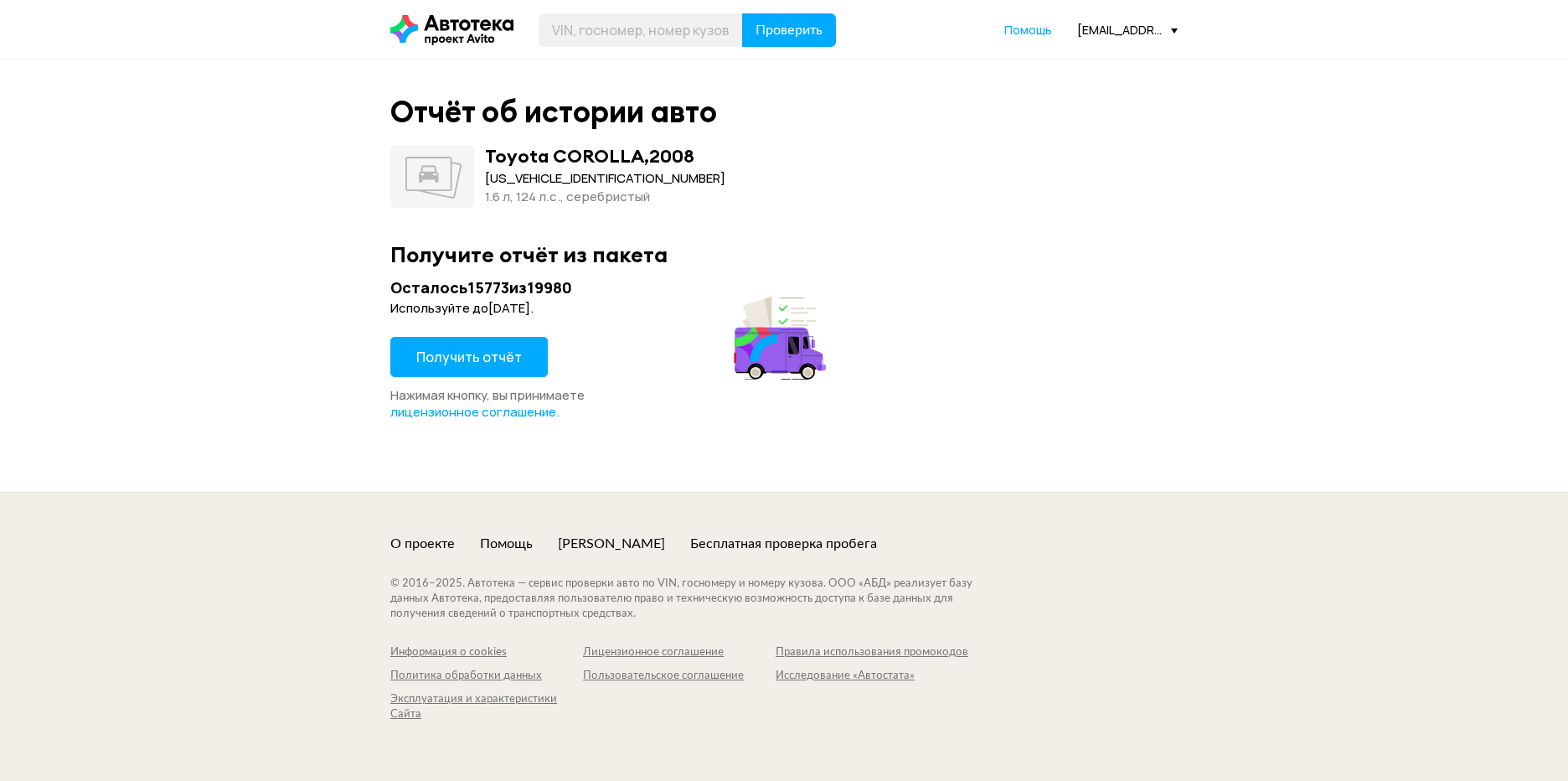
click at [469, 359] on span "Получить отчёт" at bounding box center [469, 357] width 106 height 19
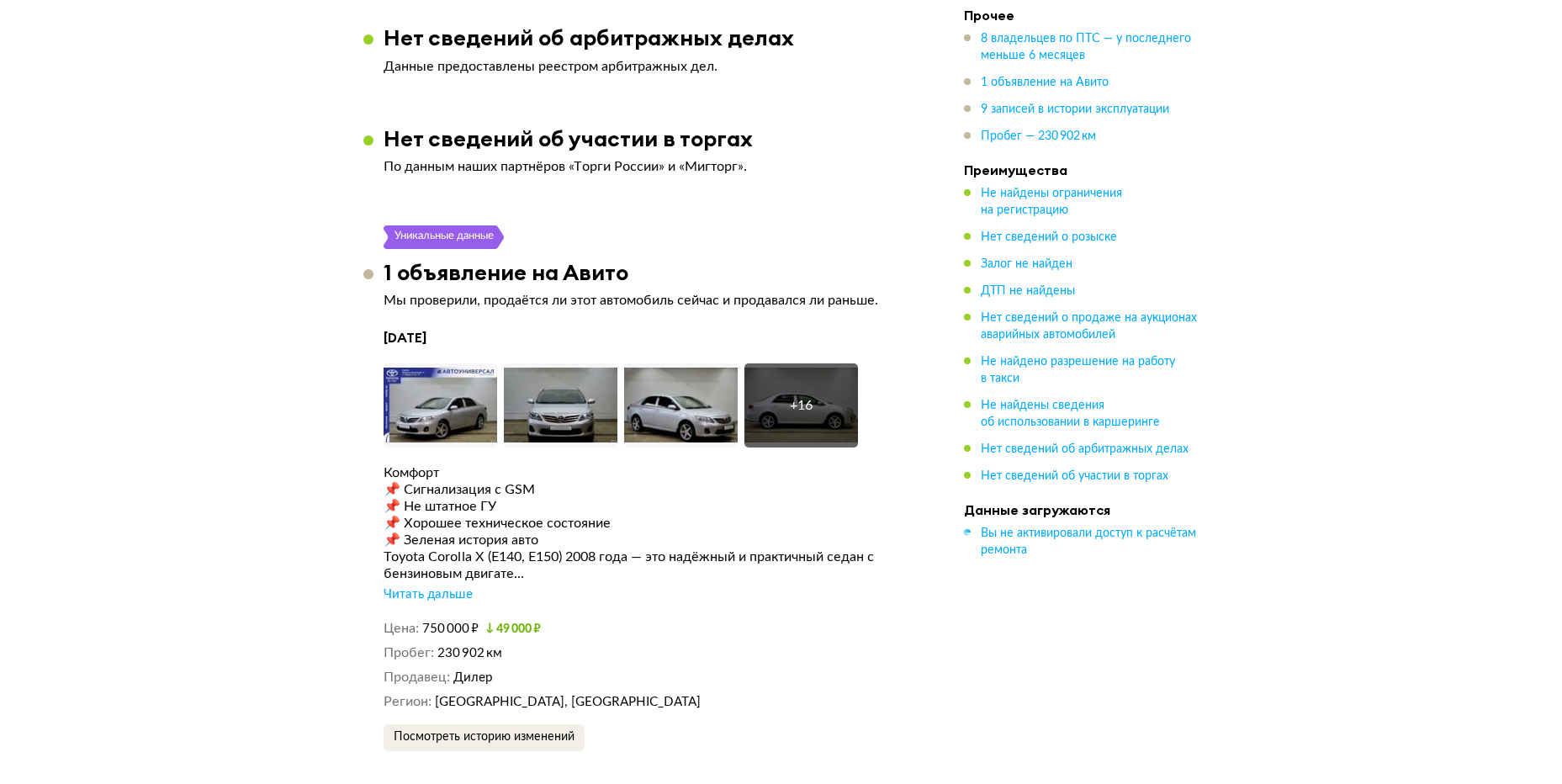
scroll to position [3874, 0]
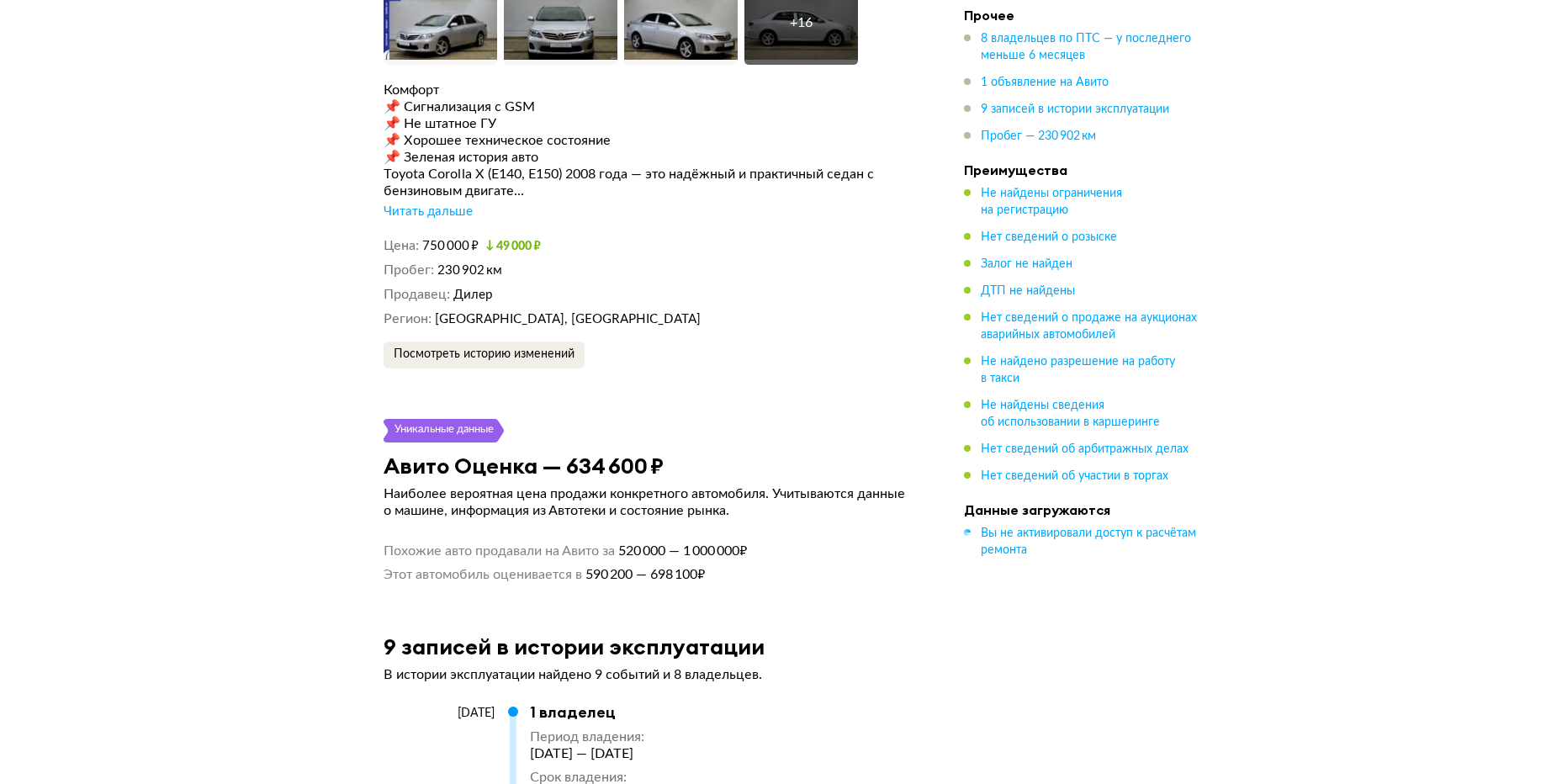
click at [325, 437] on div "Toyota COROLLA, 2008 Отчёт от [DATE] [PERSON_NAME] на отчёт скопирована Скачать…" at bounding box center [781, 173] width 1562 height 7932
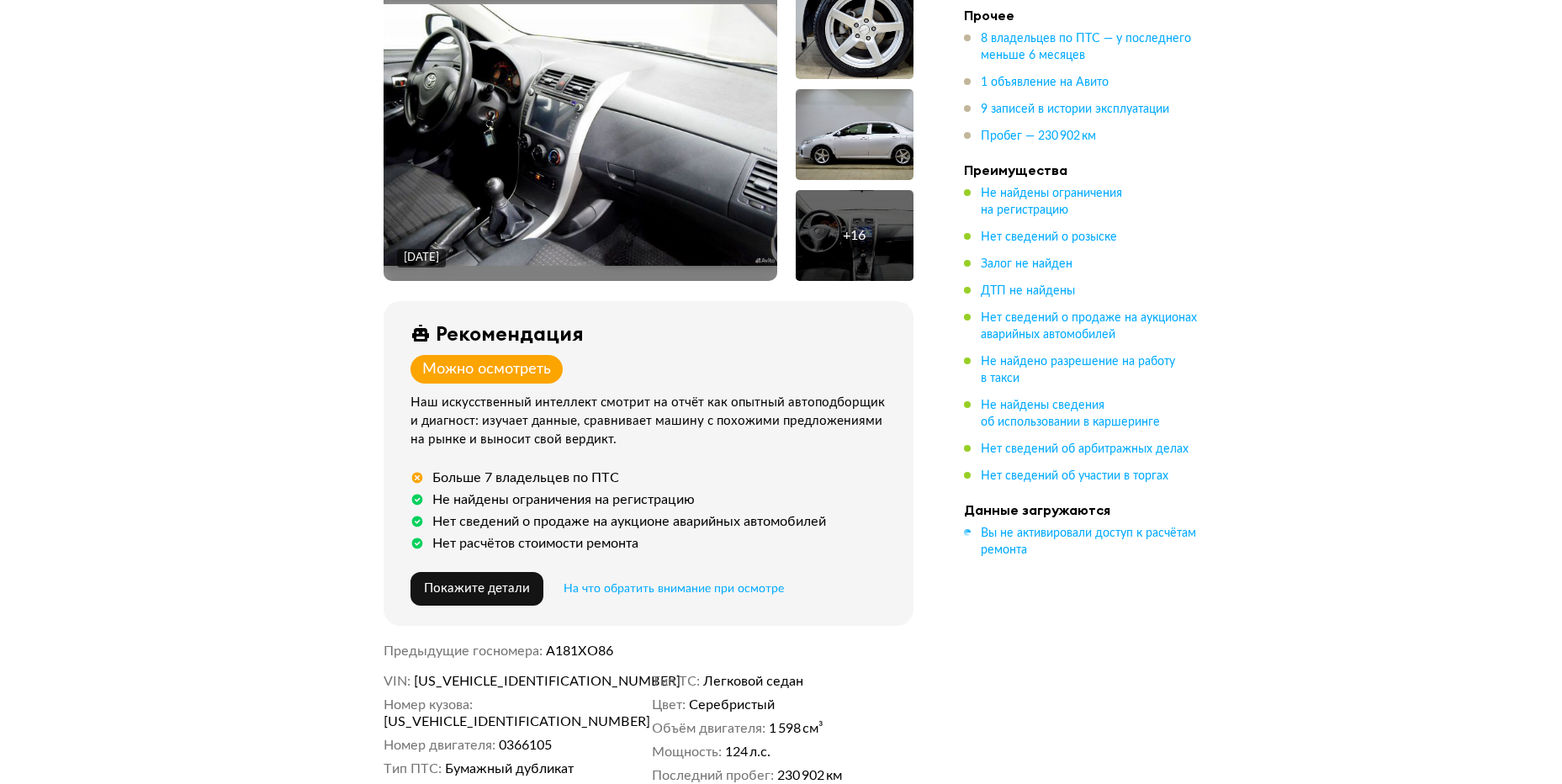
scroll to position [0, 0]
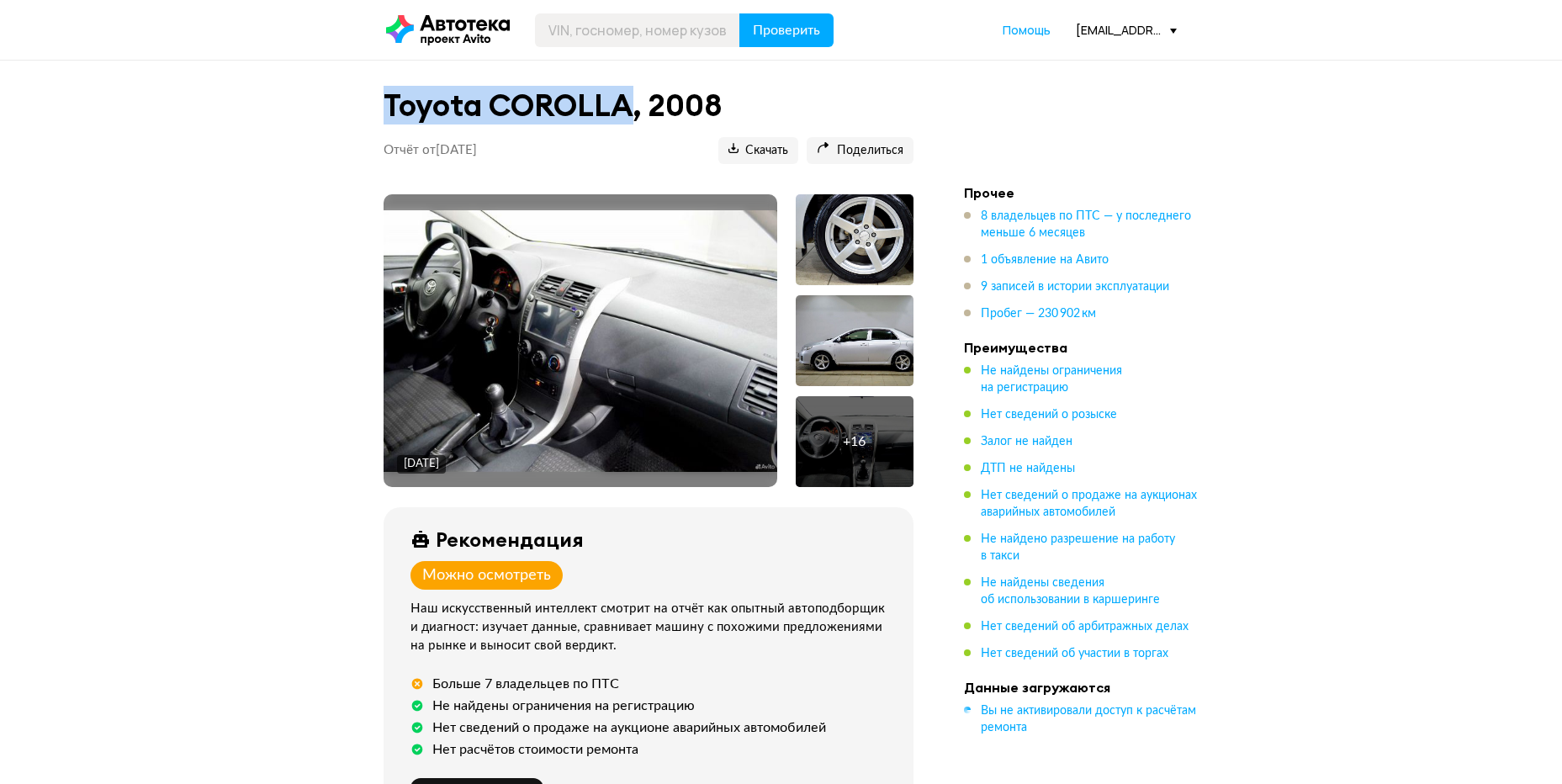
drag, startPoint x: 376, startPoint y: 105, endPoint x: 635, endPoint y: 113, distance: 259.1
copy h1 "Toyota COROLLA"
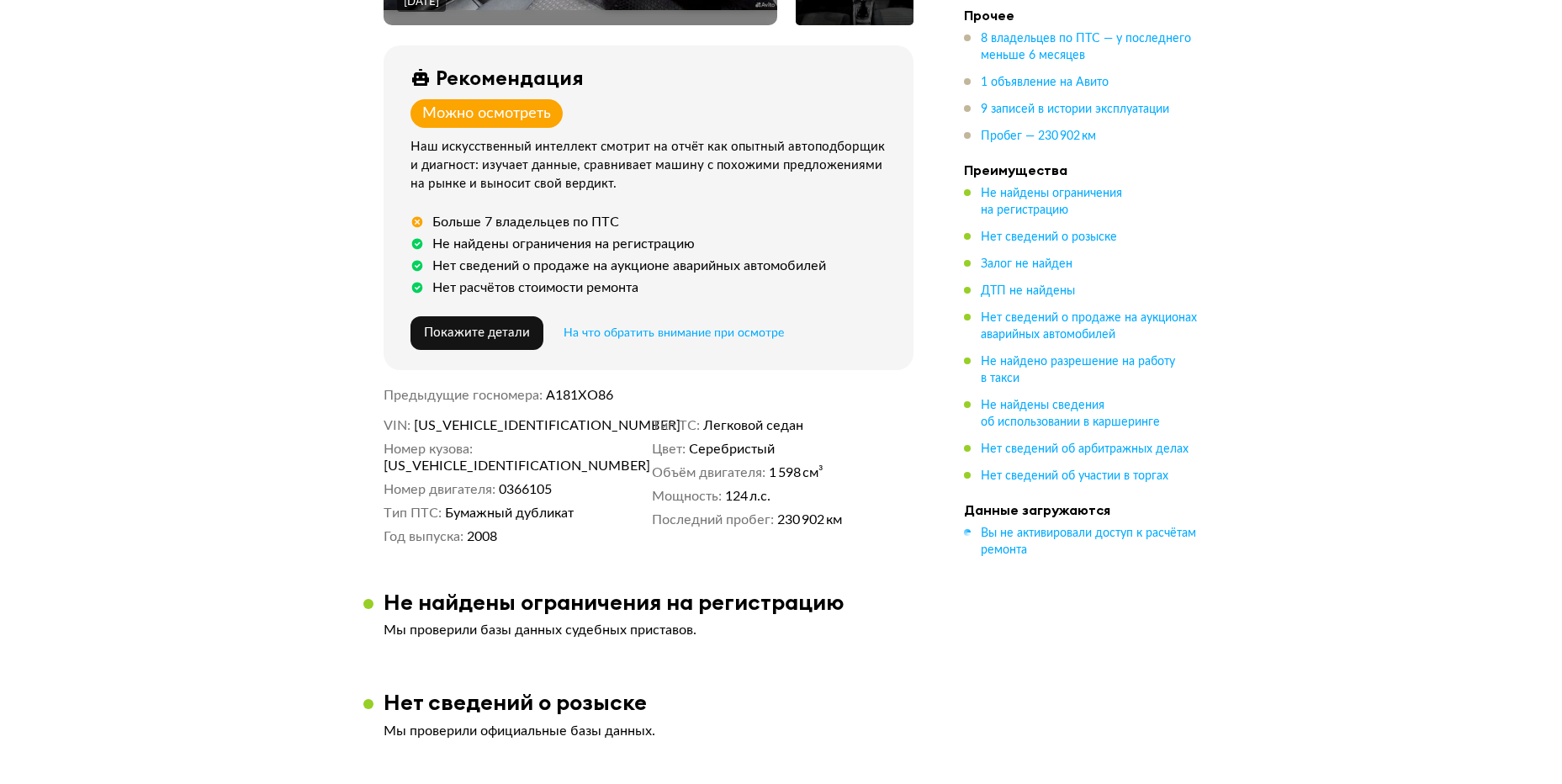
scroll to position [484, 0]
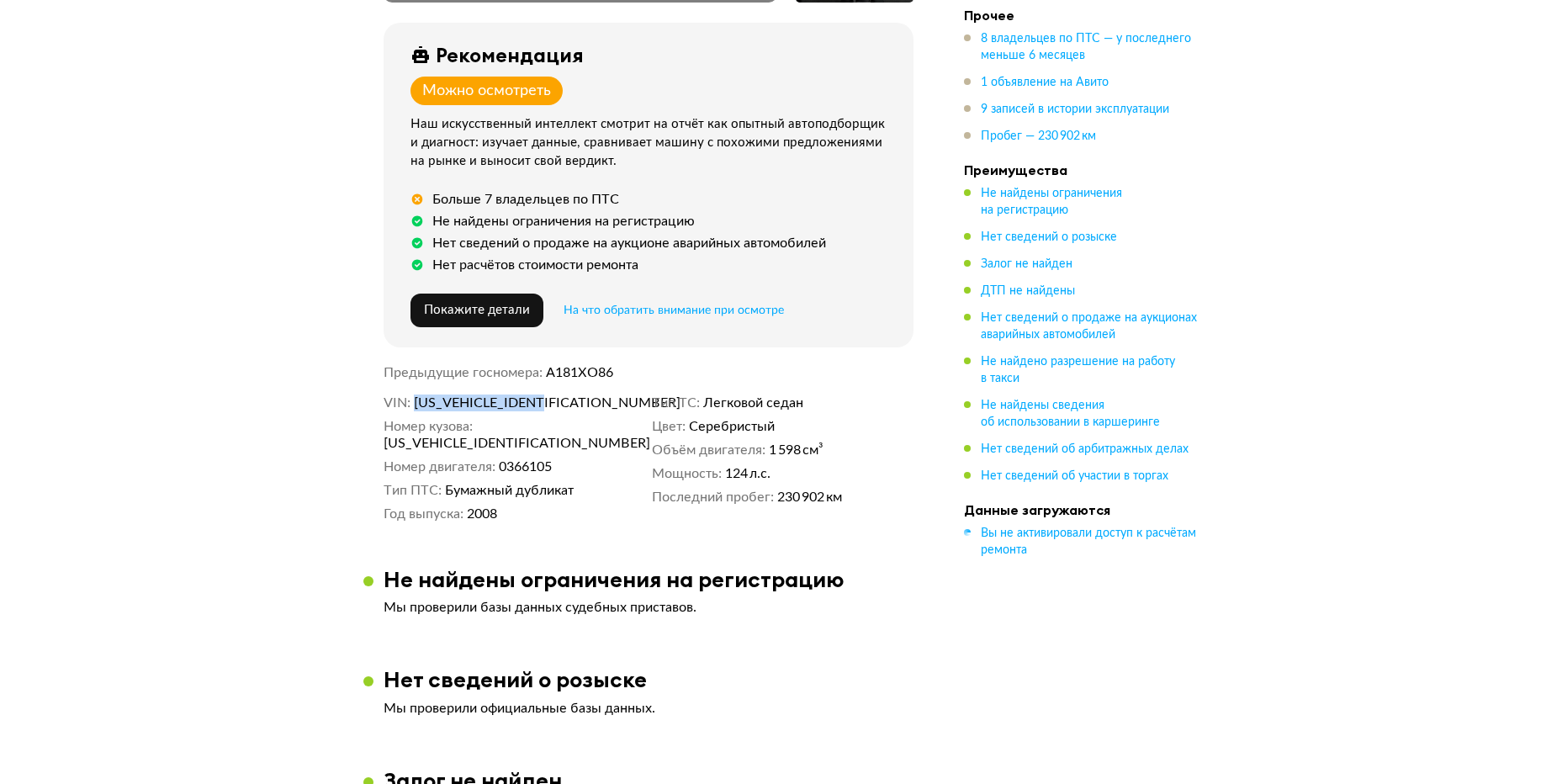
drag, startPoint x: 413, startPoint y: 403, endPoint x: 604, endPoint y: 403, distance: 191.0
click at [604, 403] on dl "VIN [US_VEHICLE_IDENTIFICATION_NUMBER]" at bounding box center [514, 402] width 262 height 17
copy span "[US_VEHICLE_IDENTIFICATION_NUMBER]"
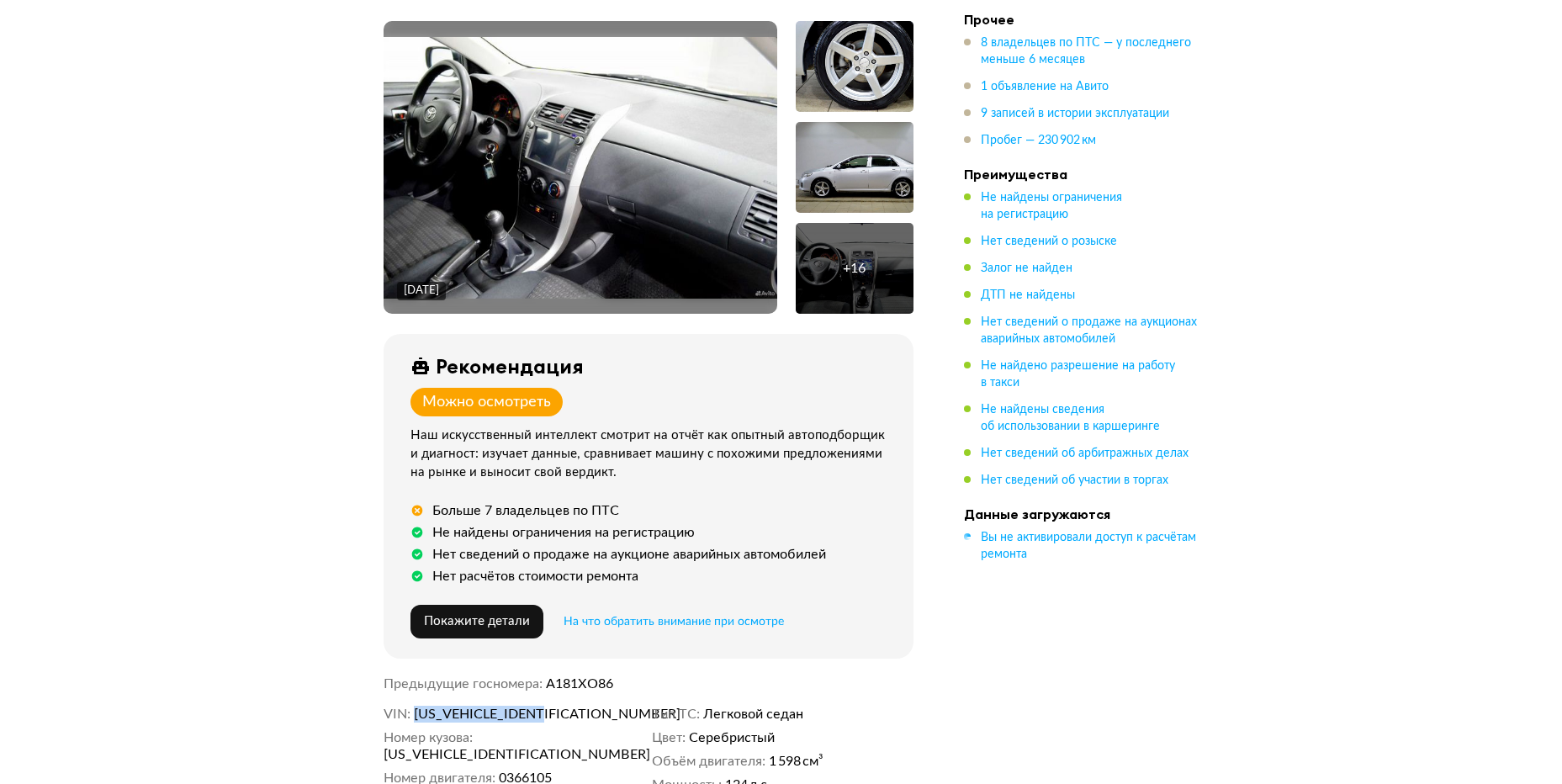
scroll to position [0, 0]
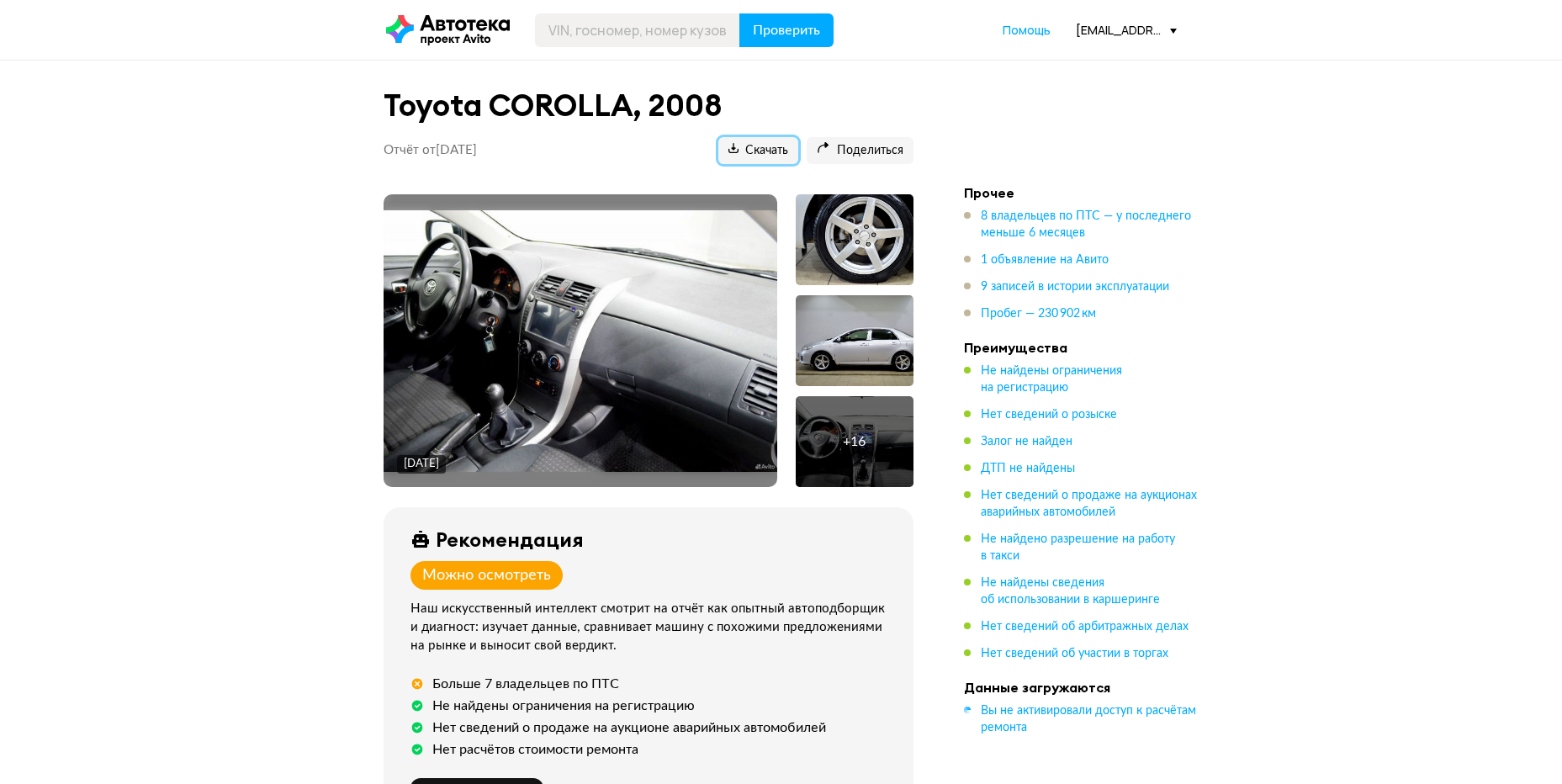
click at [770, 158] on span "Скачать" at bounding box center [758, 150] width 60 height 16
click at [556, 31] on input "text" at bounding box center [637, 30] width 205 height 34
type input "[US_VEHICLE_IDENTIFICATION_NUMBER]"
click at [739, 13] on button "Проверить" at bounding box center [786, 30] width 94 height 34
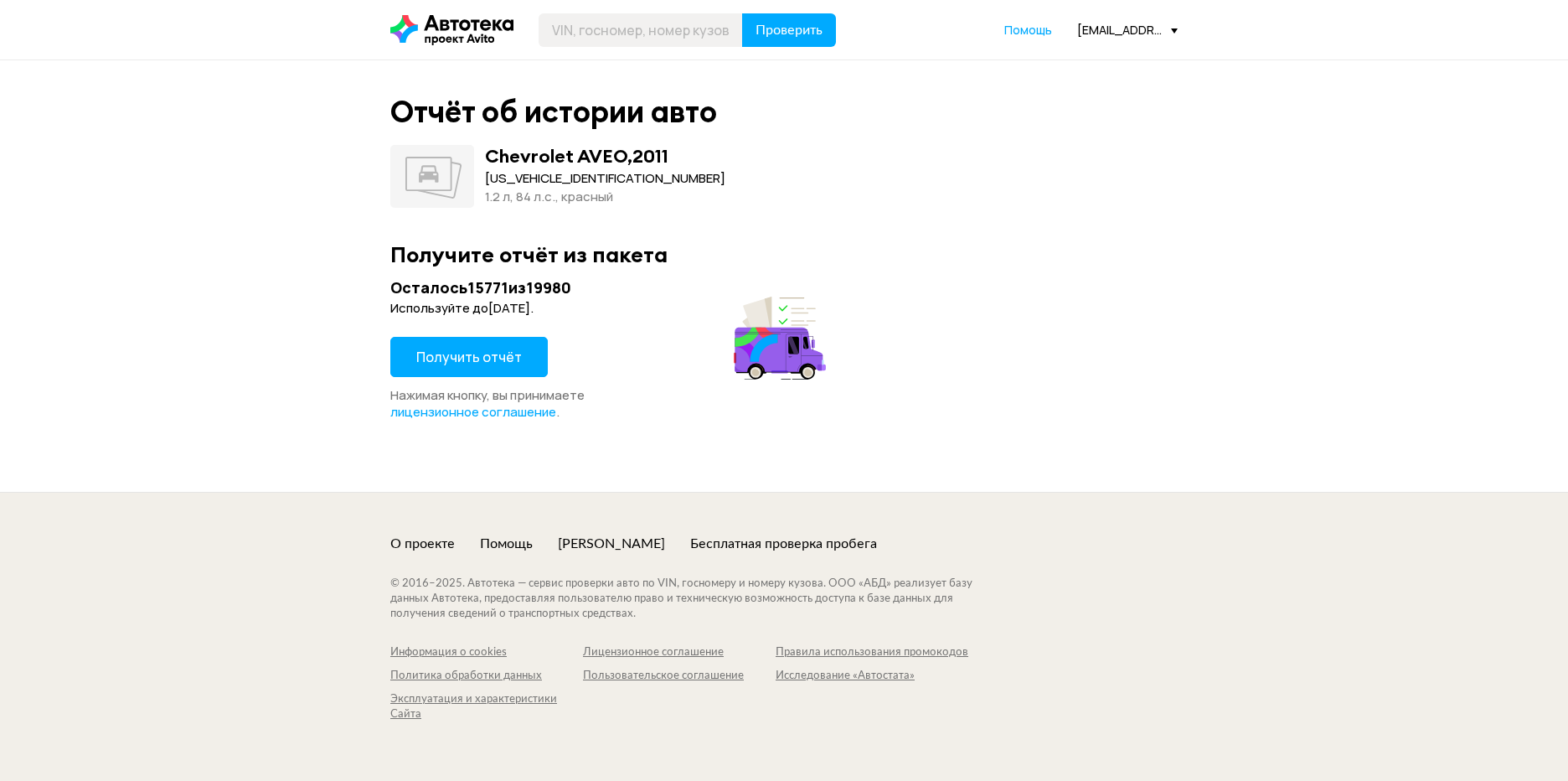
click at [482, 360] on span "Получить отчёт" at bounding box center [469, 357] width 106 height 19
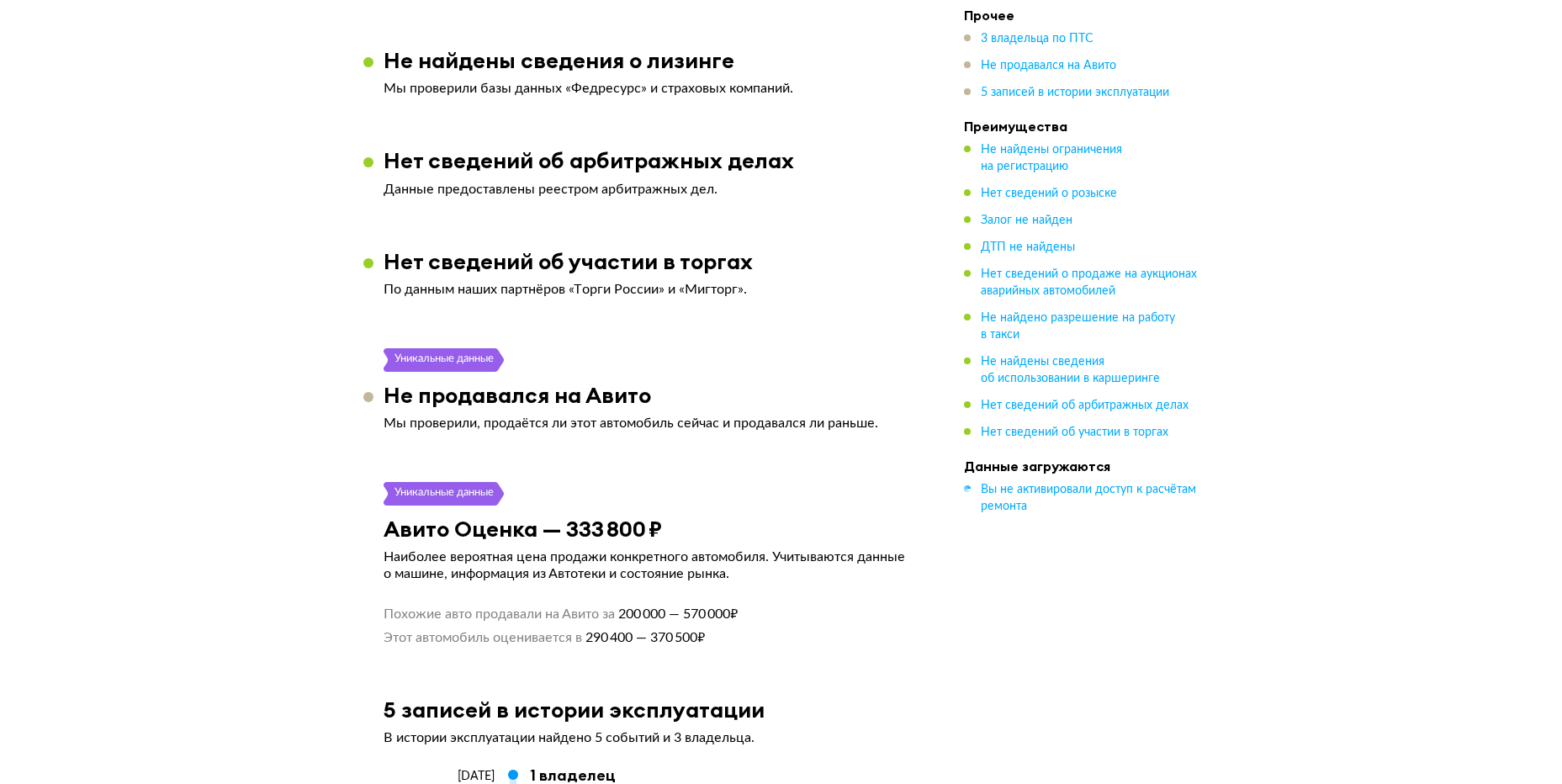
scroll to position [2300, 0]
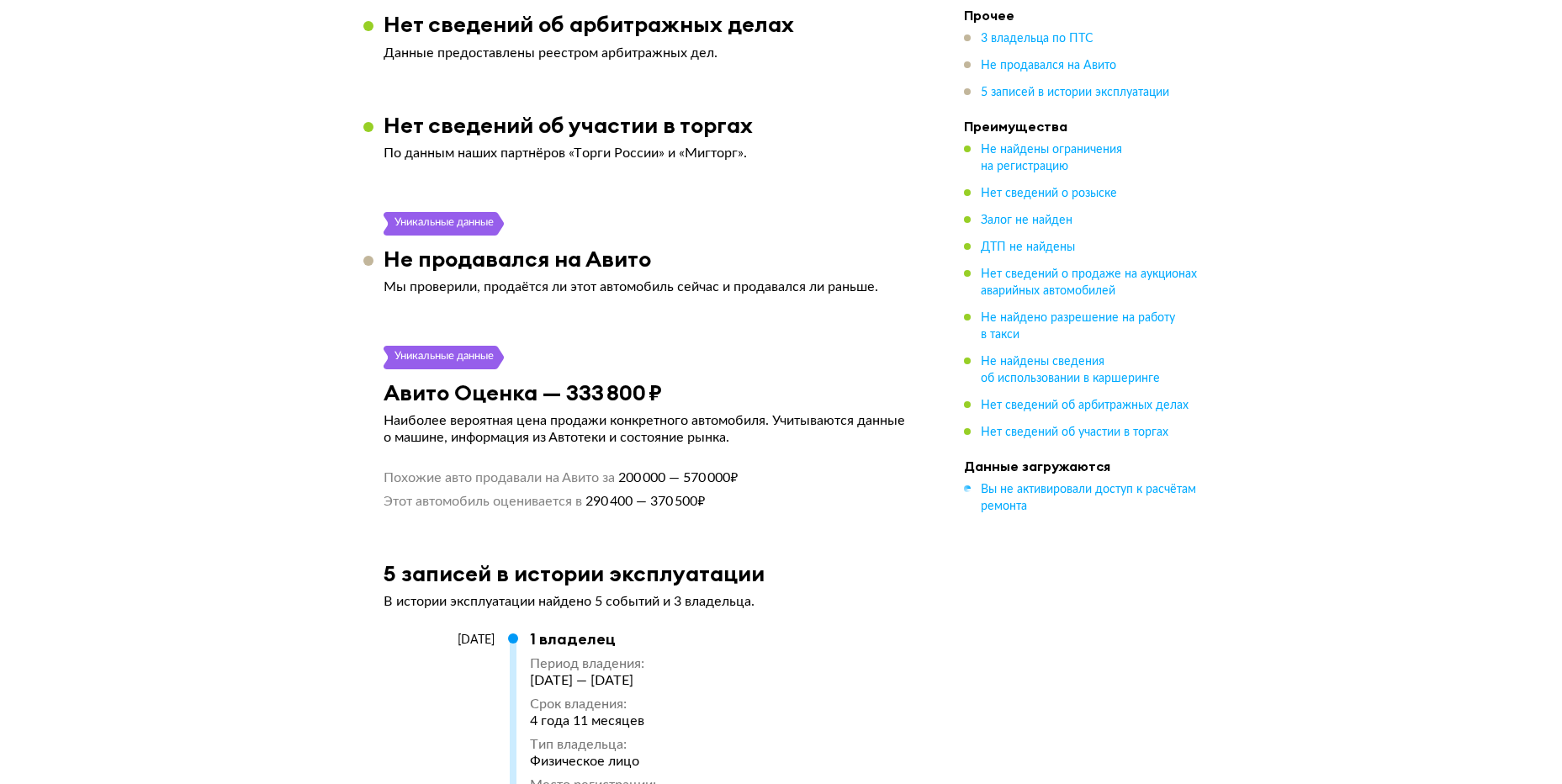
click at [329, 393] on div "Chevrolet AVEO, 2011 Отчёт от [DATE] Ccылка на отчёт скопирована Скачать Подели…" at bounding box center [781, 121] width 1562 height 4682
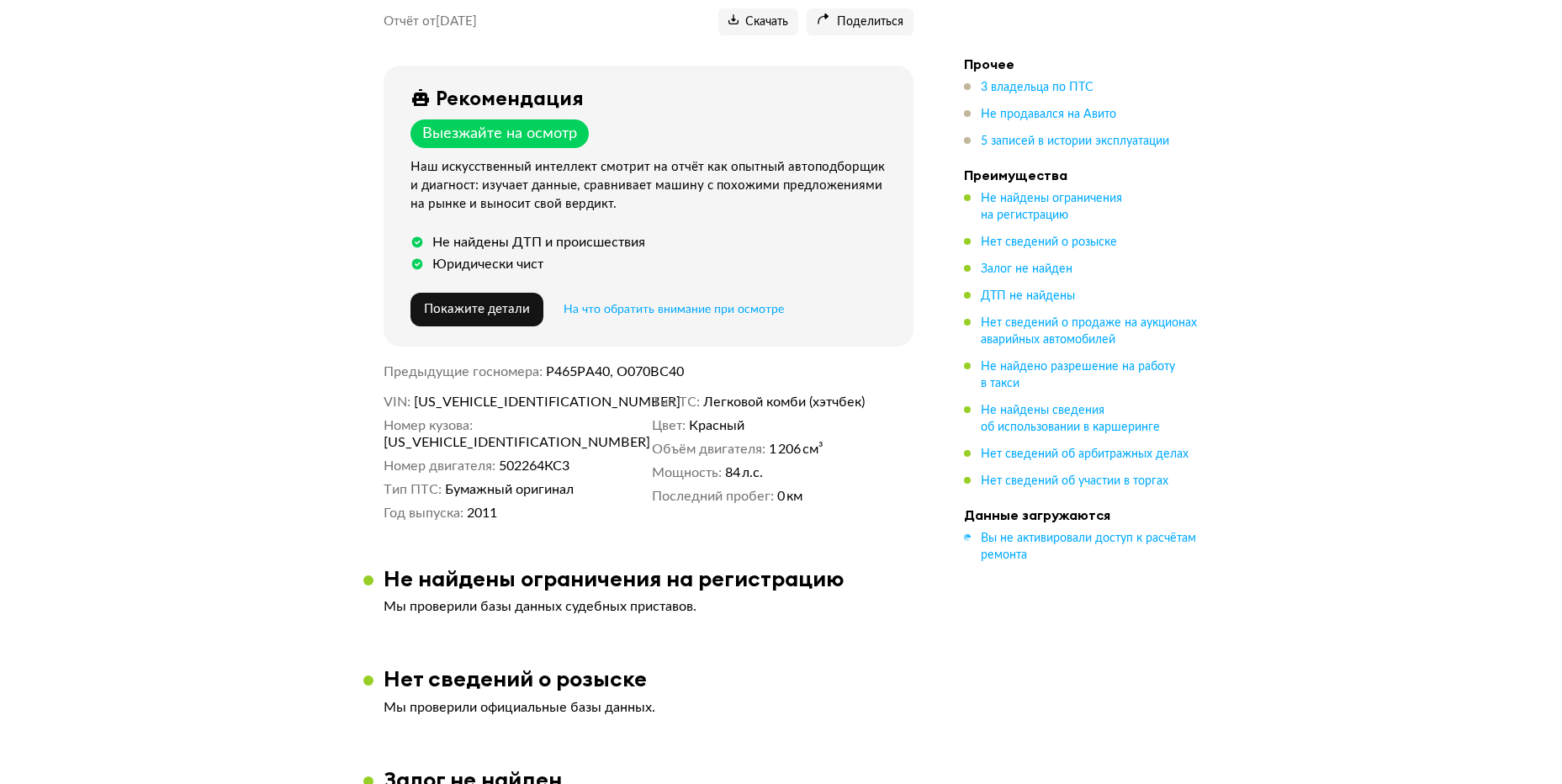
scroll to position [0, 0]
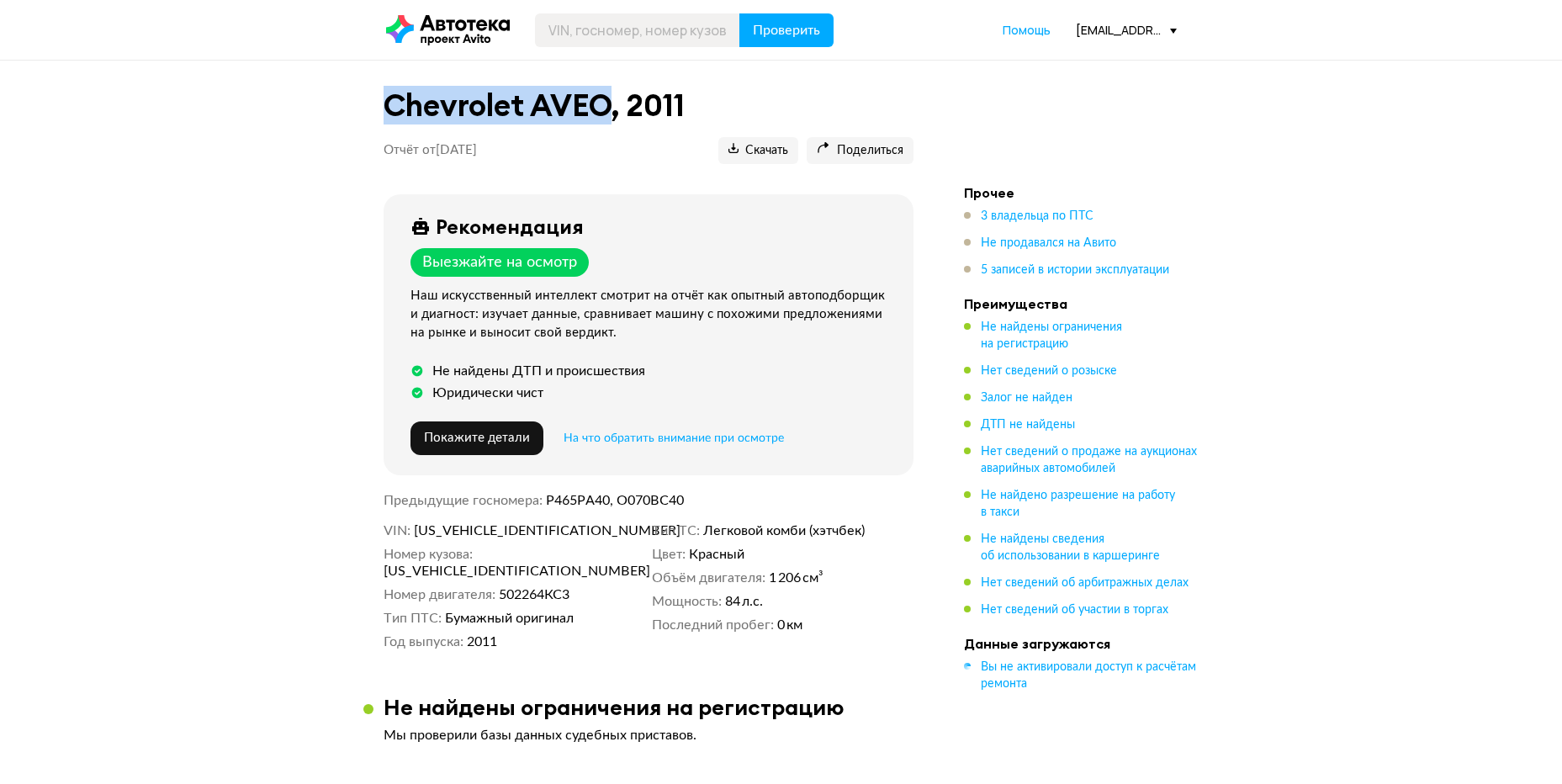
drag, startPoint x: 379, startPoint y: 105, endPoint x: 609, endPoint y: 108, distance: 230.0
click at [609, 108] on div "Chevrolet AVEO, 2011 Отчёт от [DATE] Ccылка на отчёт скопирована Скачать Подели…" at bounding box center [648, 132] width 570 height 103
copy h1 "Chevrolet AVEO"
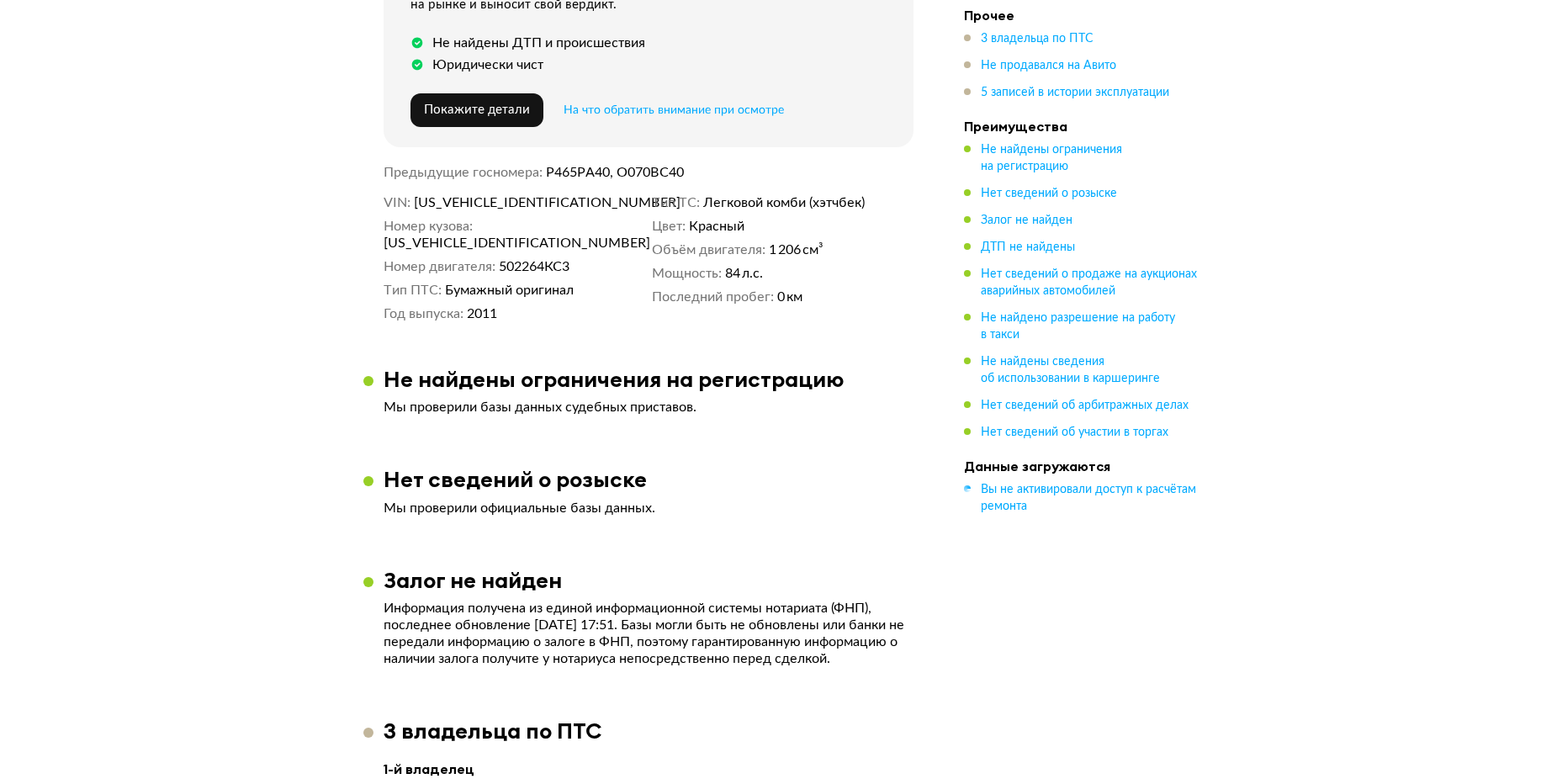
scroll to position [363, 0]
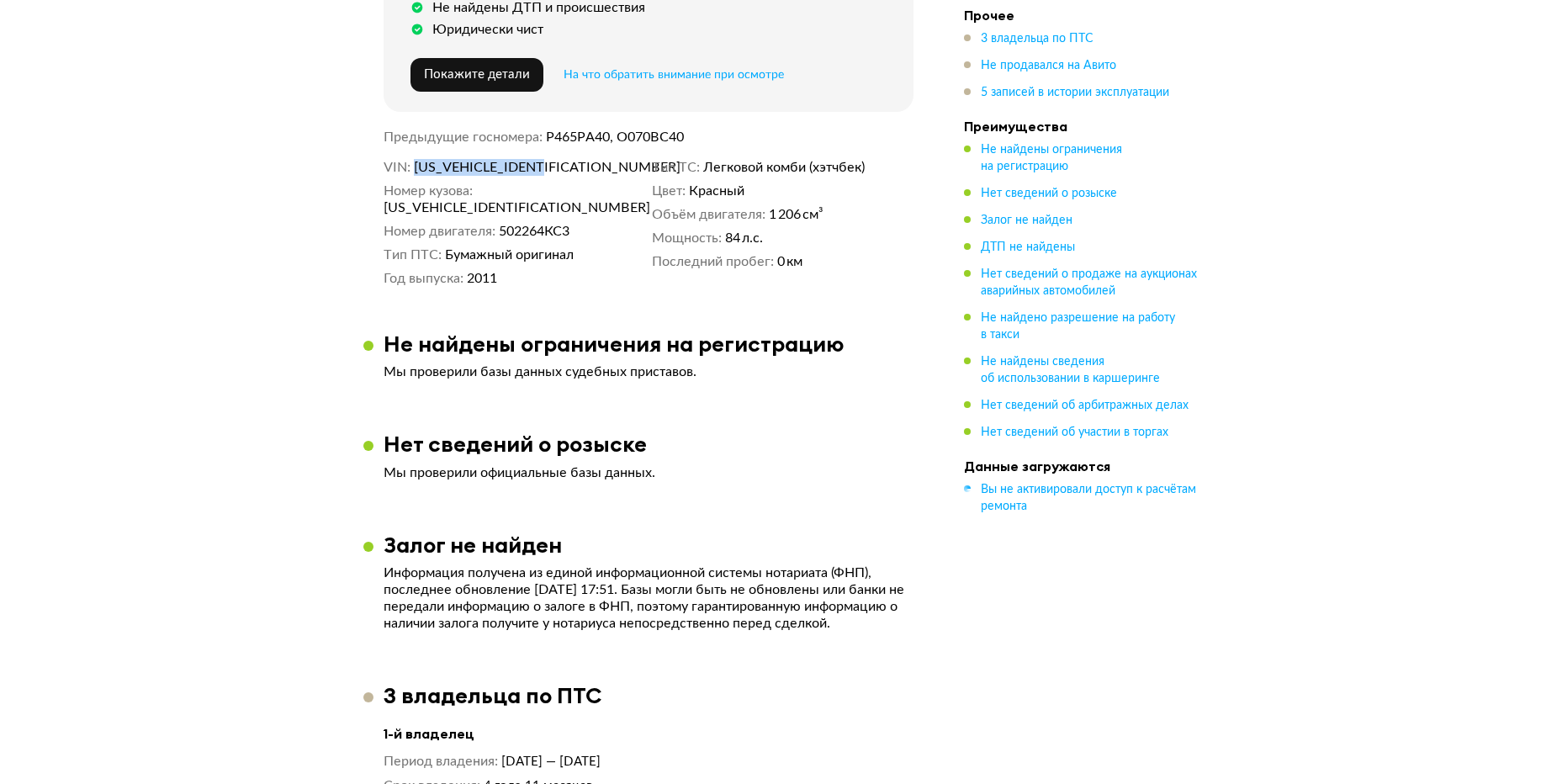
drag, startPoint x: 410, startPoint y: 173, endPoint x: 597, endPoint y: 173, distance: 187.0
click at [597, 173] on dl "VIN [US_VEHICLE_IDENTIFICATION_NUMBER]" at bounding box center [514, 167] width 262 height 17
copy dl "[US_VEHICLE_IDENTIFICATION_NUMBER]"
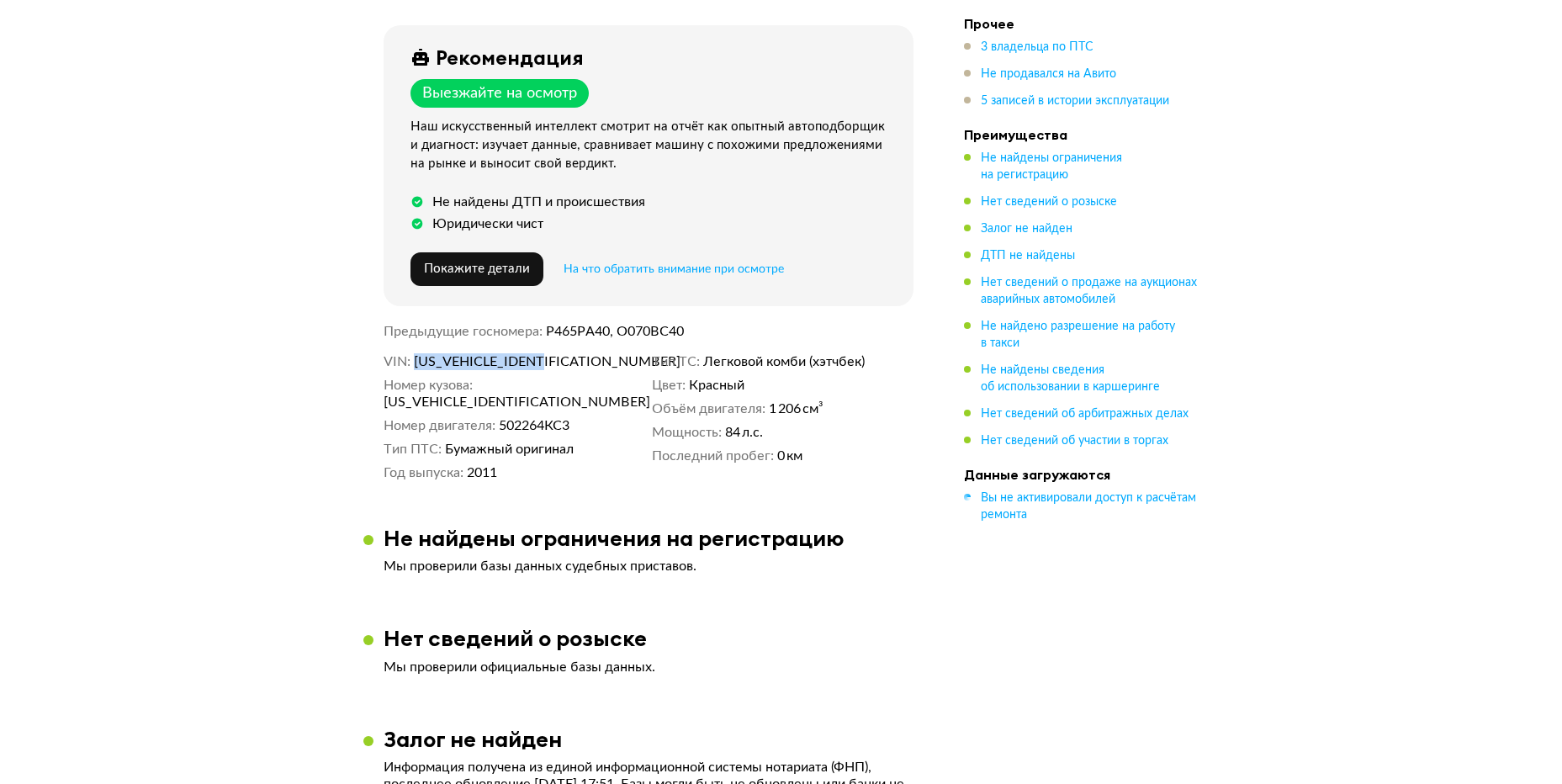
scroll to position [0, 0]
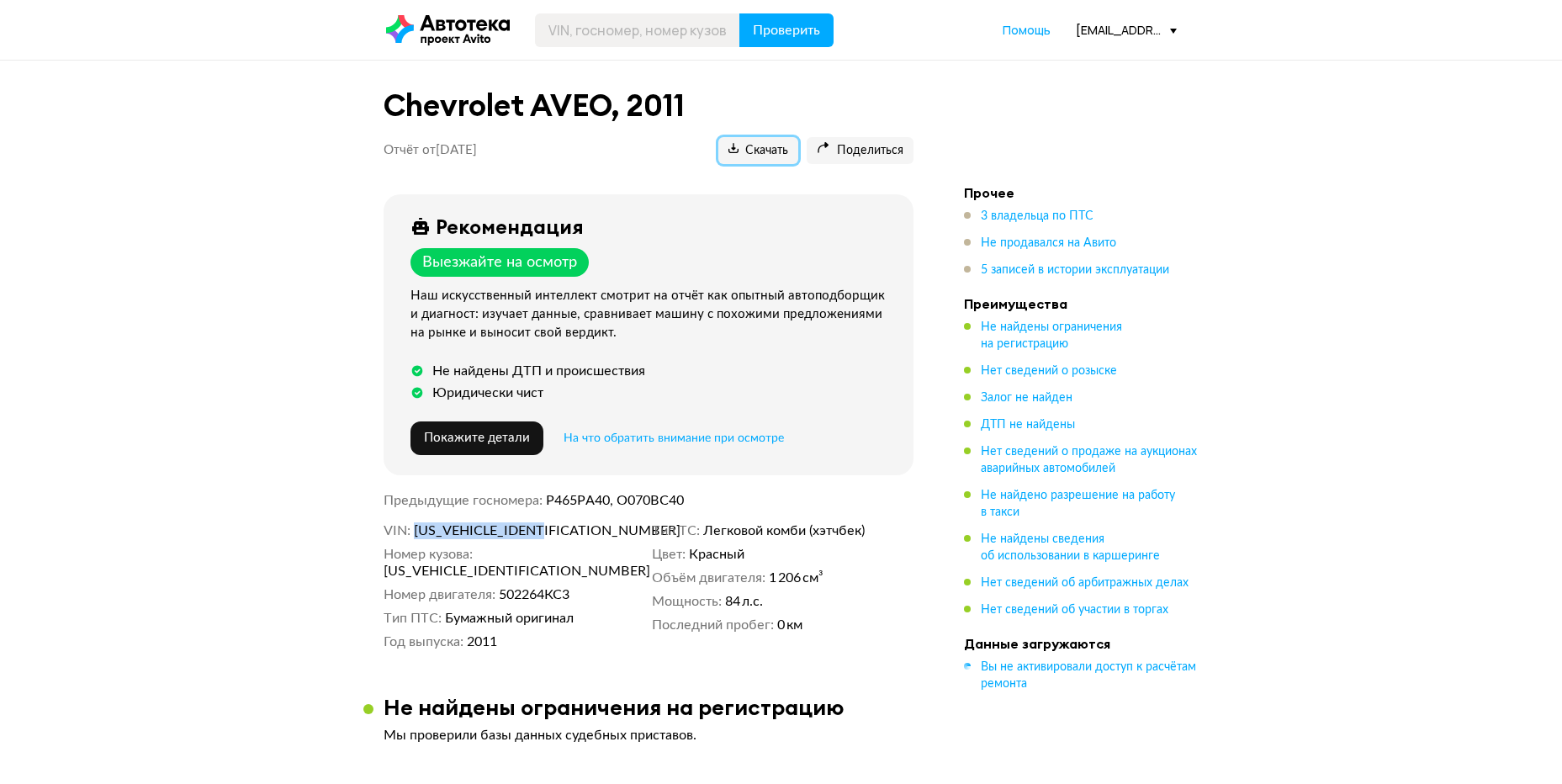
click at [747, 155] on span "Скачать" at bounding box center [758, 150] width 60 height 16
